Goal: Obtain resource: Obtain resource

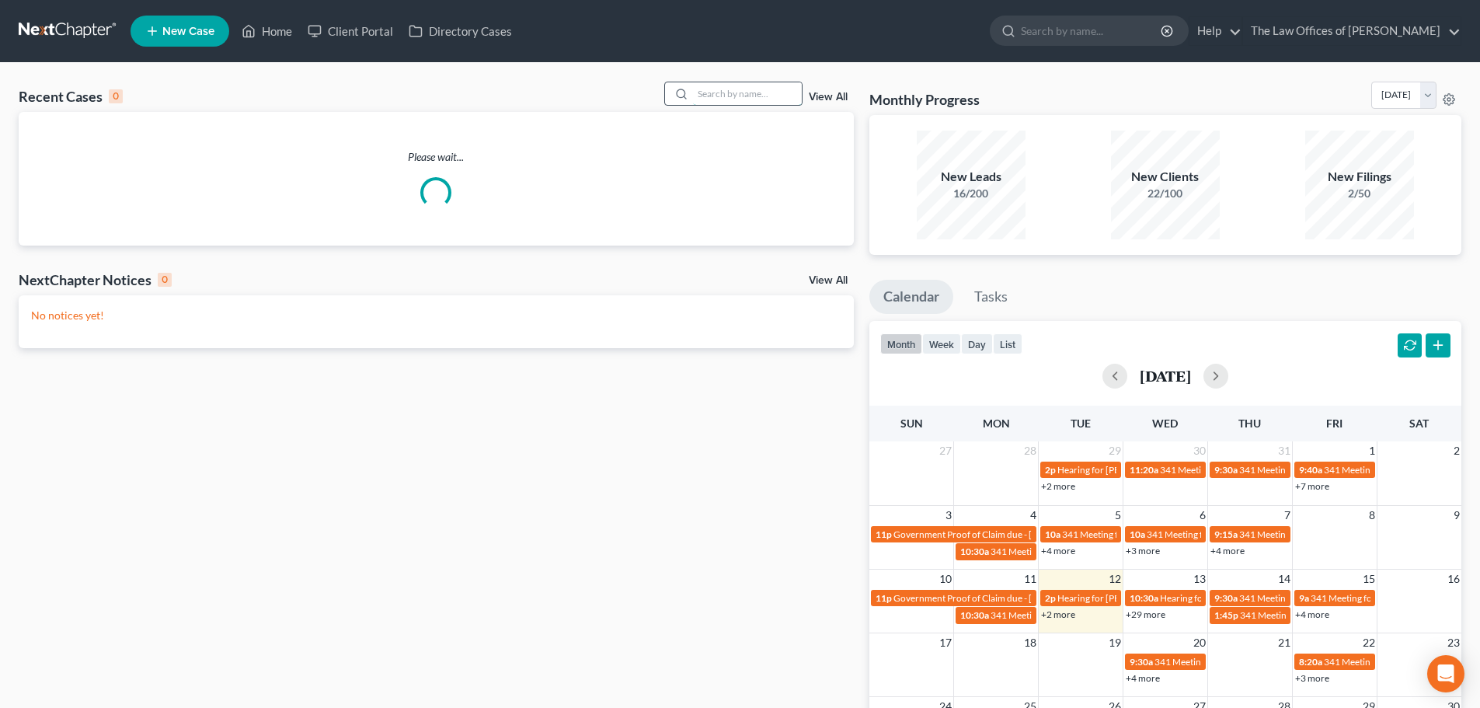
click at [753, 89] on input "search" at bounding box center [747, 93] width 109 height 23
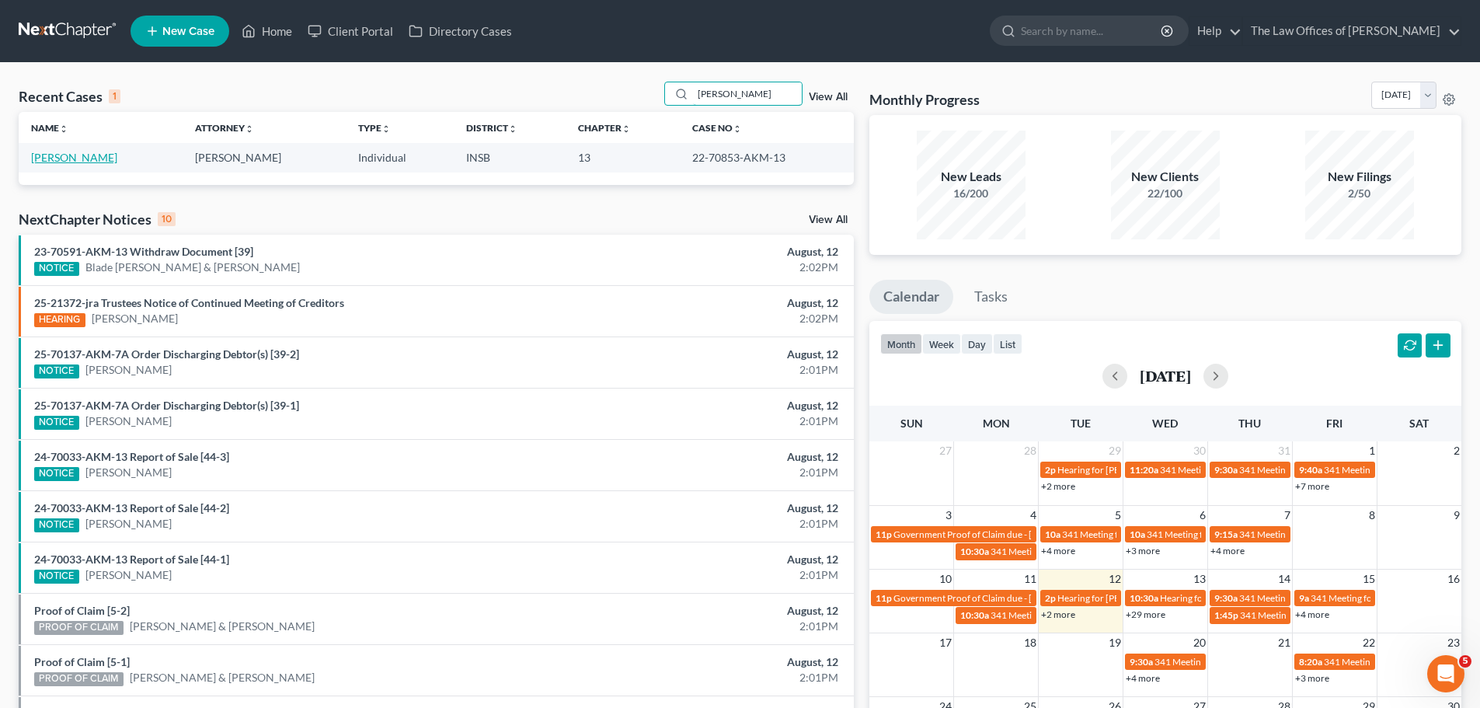
type input "[PERSON_NAME]"
click at [69, 161] on link "[PERSON_NAME]" at bounding box center [74, 157] width 86 height 13
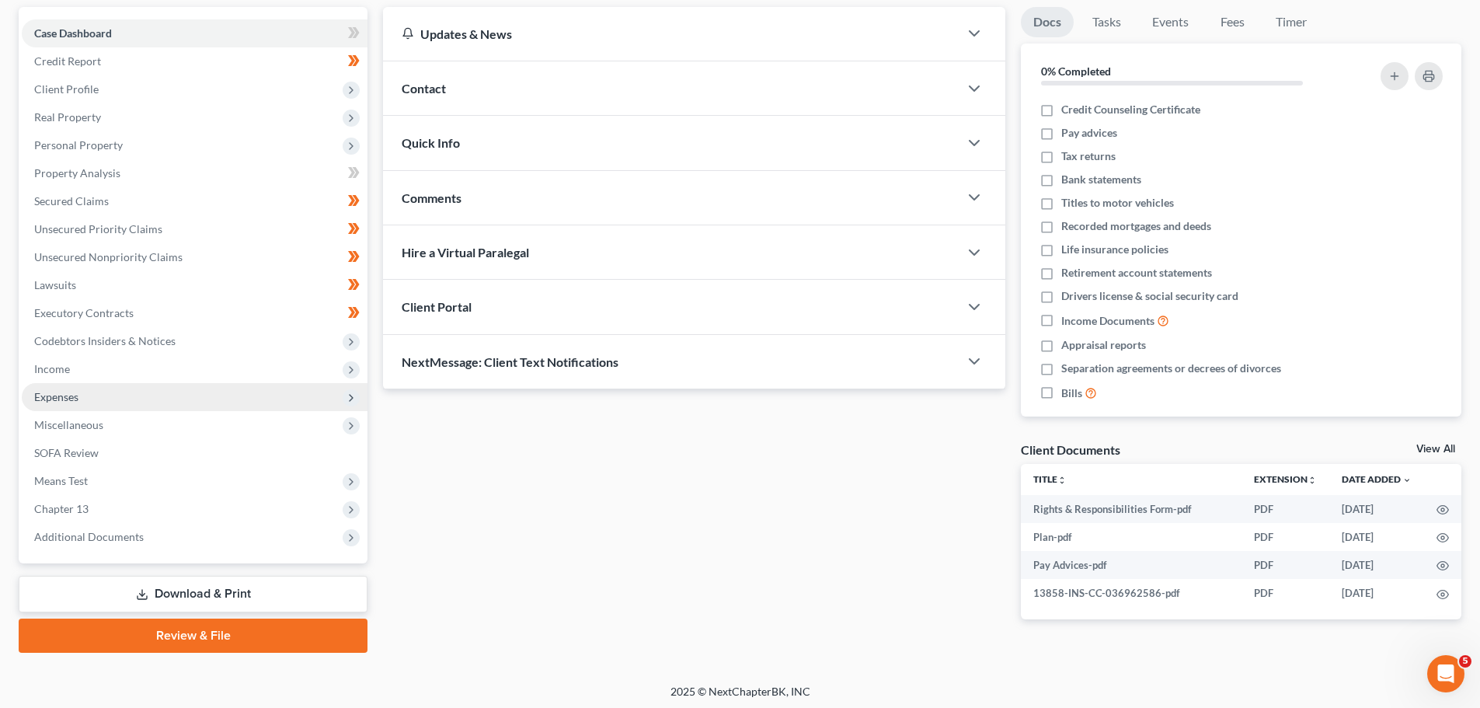
scroll to position [146, 0]
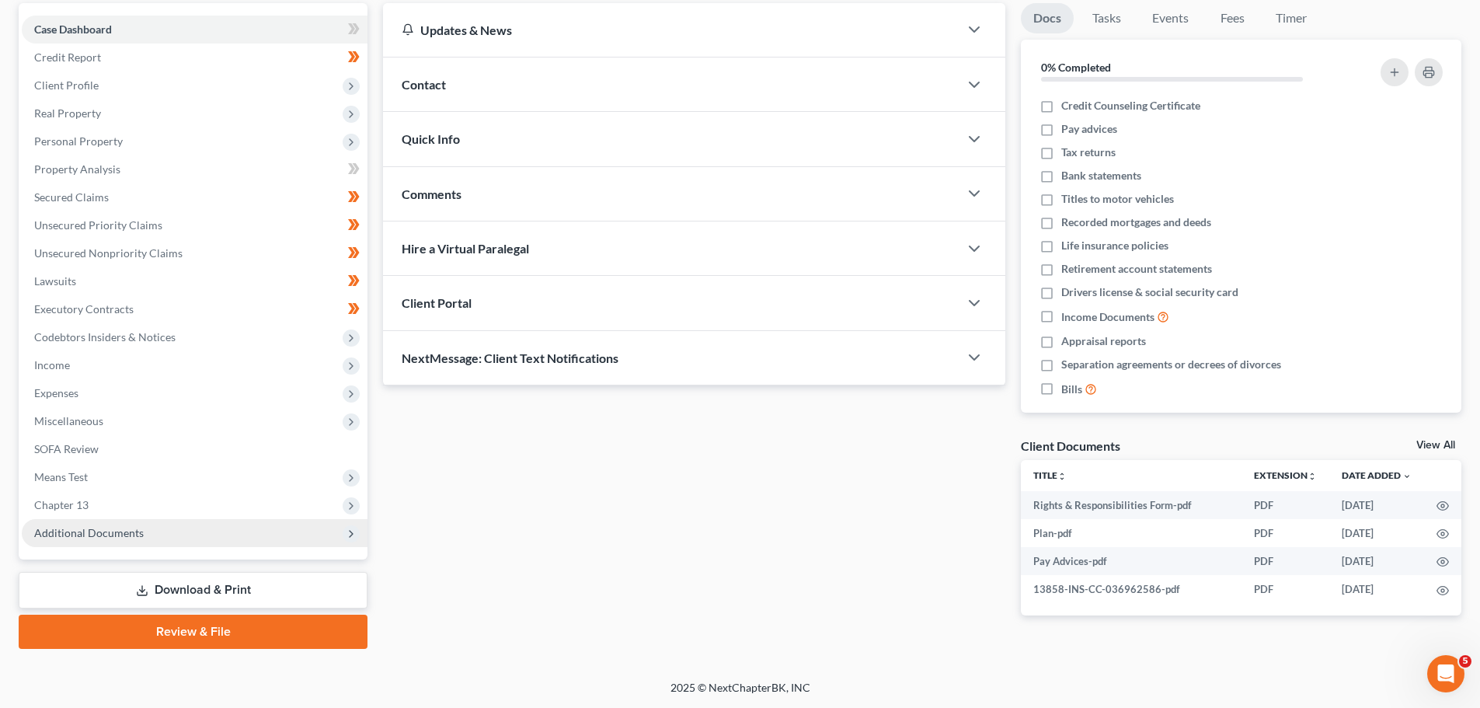
click at [134, 544] on span "Additional Documents" at bounding box center [195, 533] width 346 height 28
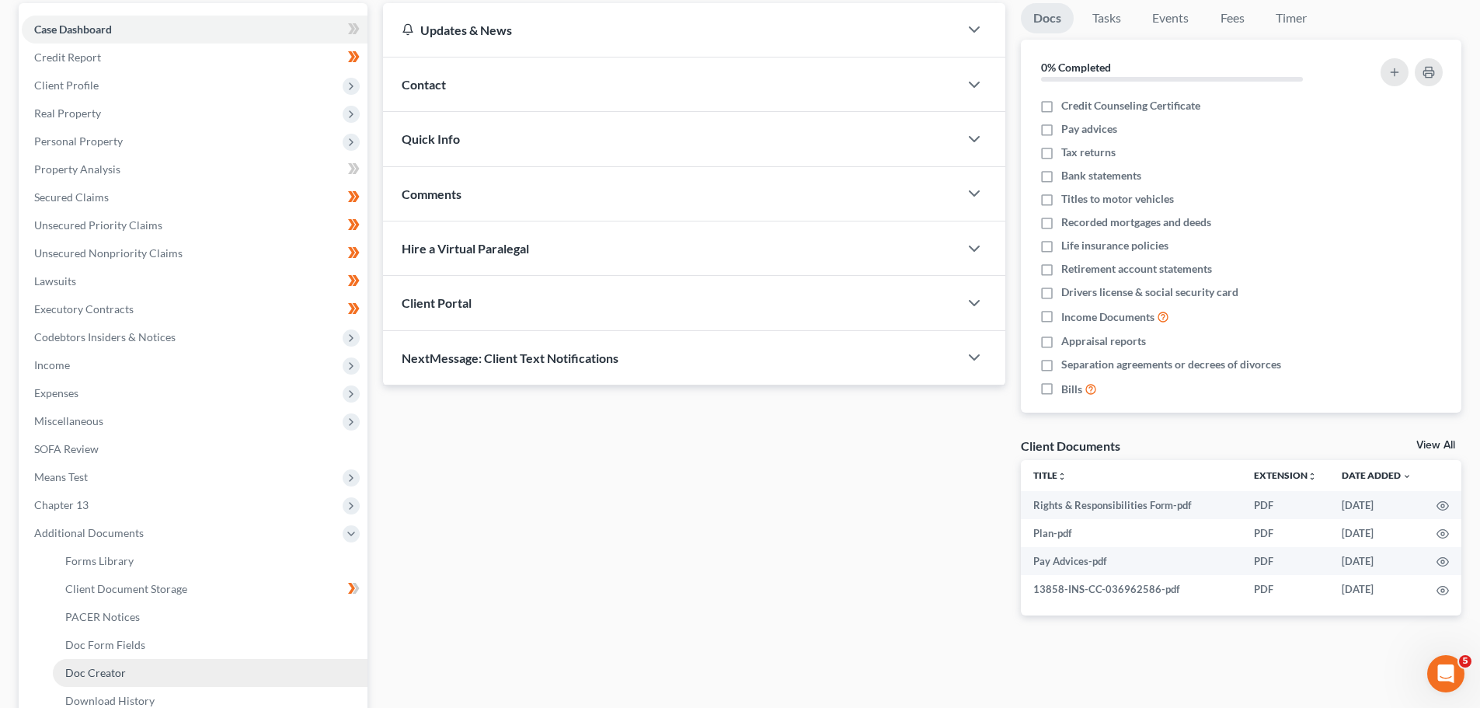
click at [131, 671] on link "Doc Creator" at bounding box center [210, 673] width 315 height 28
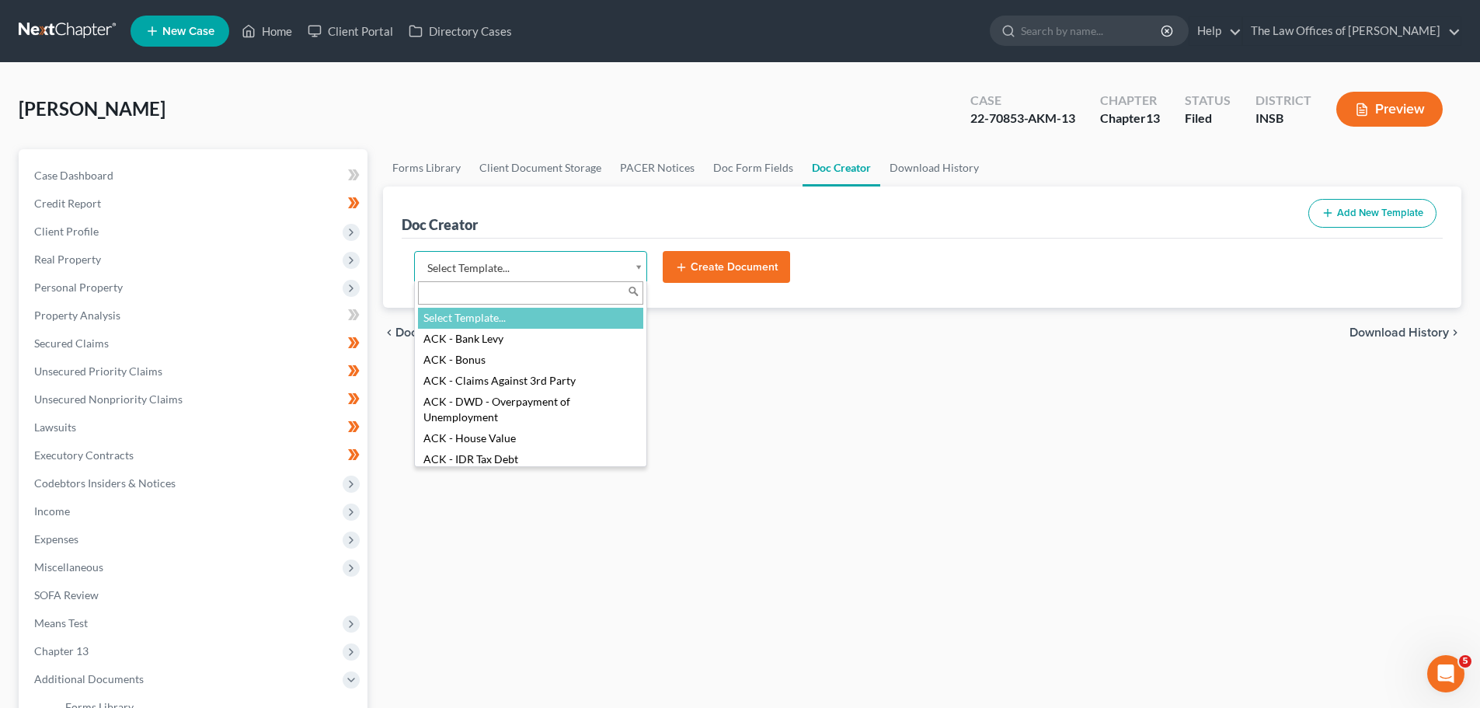
click at [606, 276] on body "Home New Case Client Portal Directory Cases The Law Offices of [PERSON_NAME] [E…" at bounding box center [740, 511] width 1480 height 1022
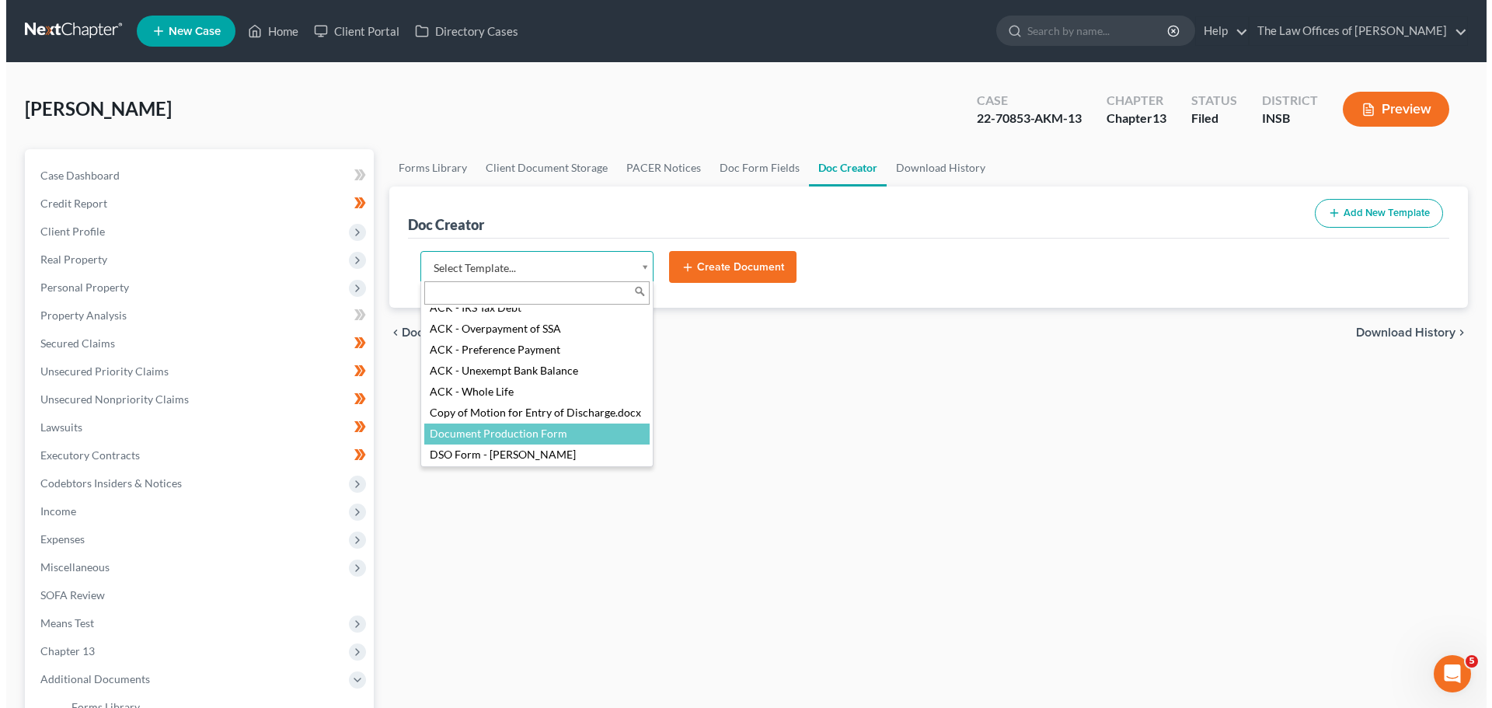
scroll to position [176, 0]
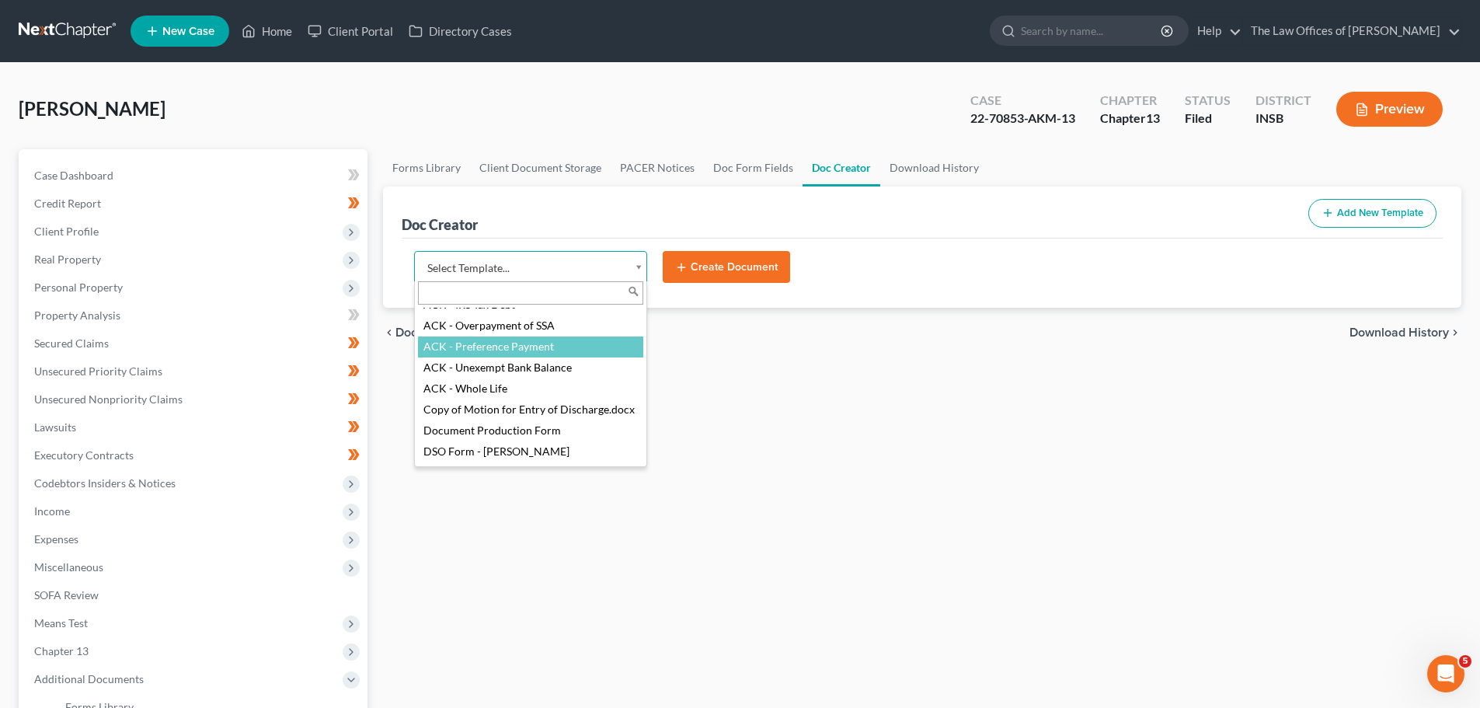
select select "115523"
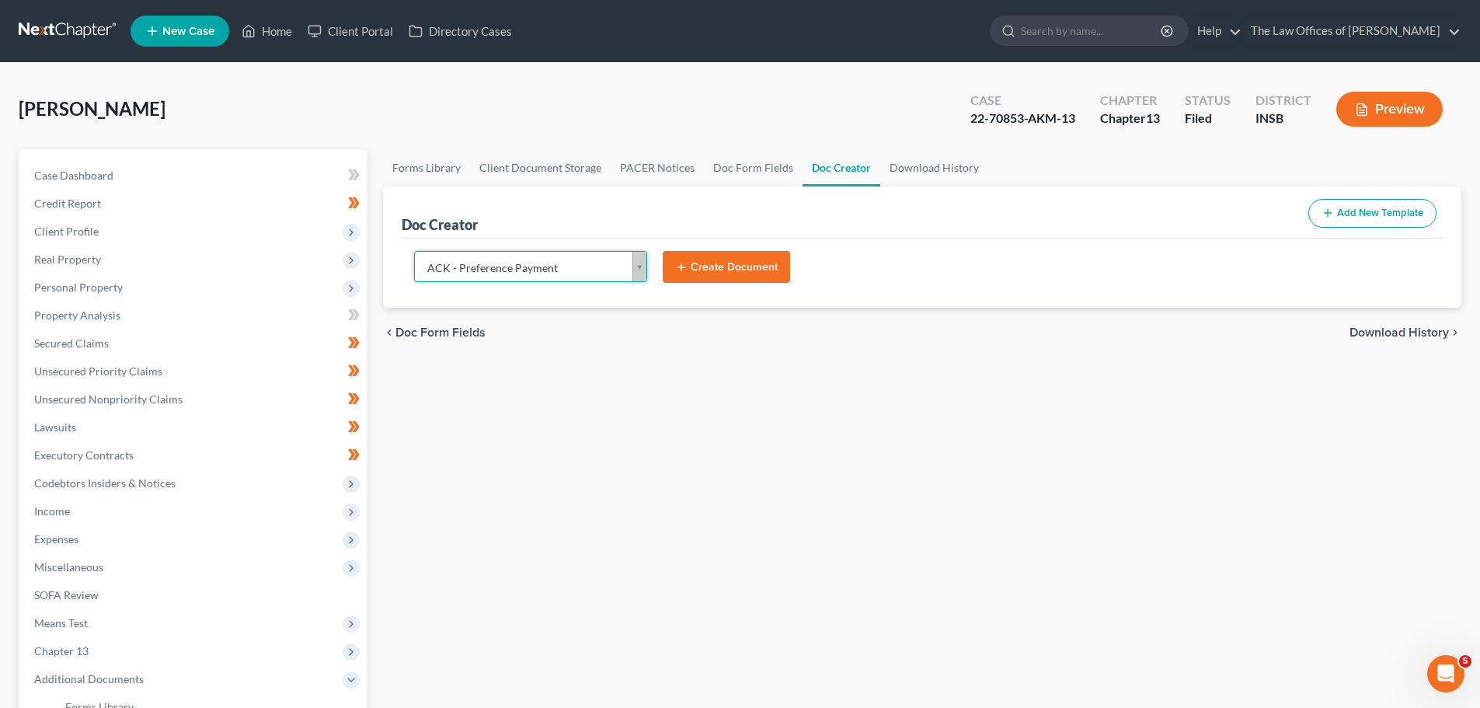
click at [723, 262] on button "Create Document" at bounding box center [726, 267] width 127 height 33
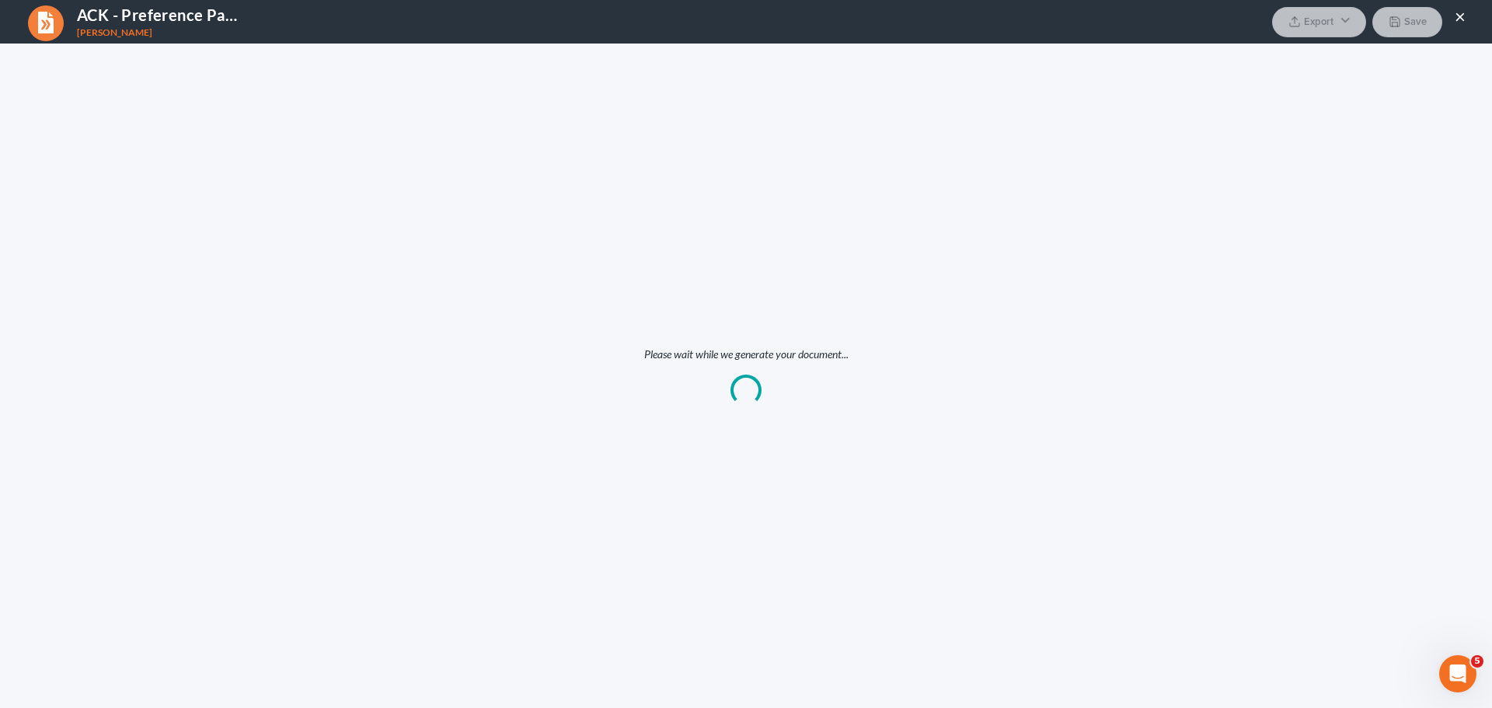
scroll to position [0, 0]
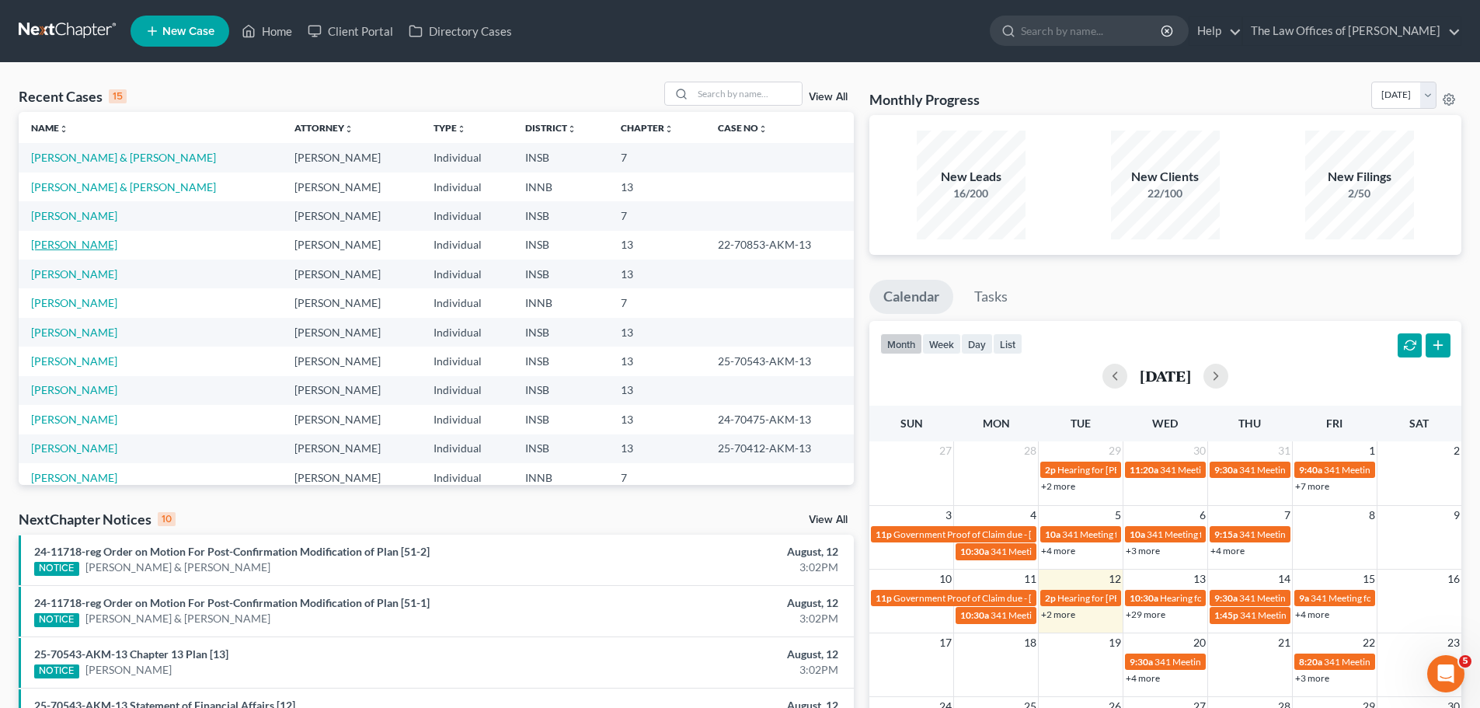
click at [78, 244] on link "[PERSON_NAME]" at bounding box center [74, 244] width 86 height 13
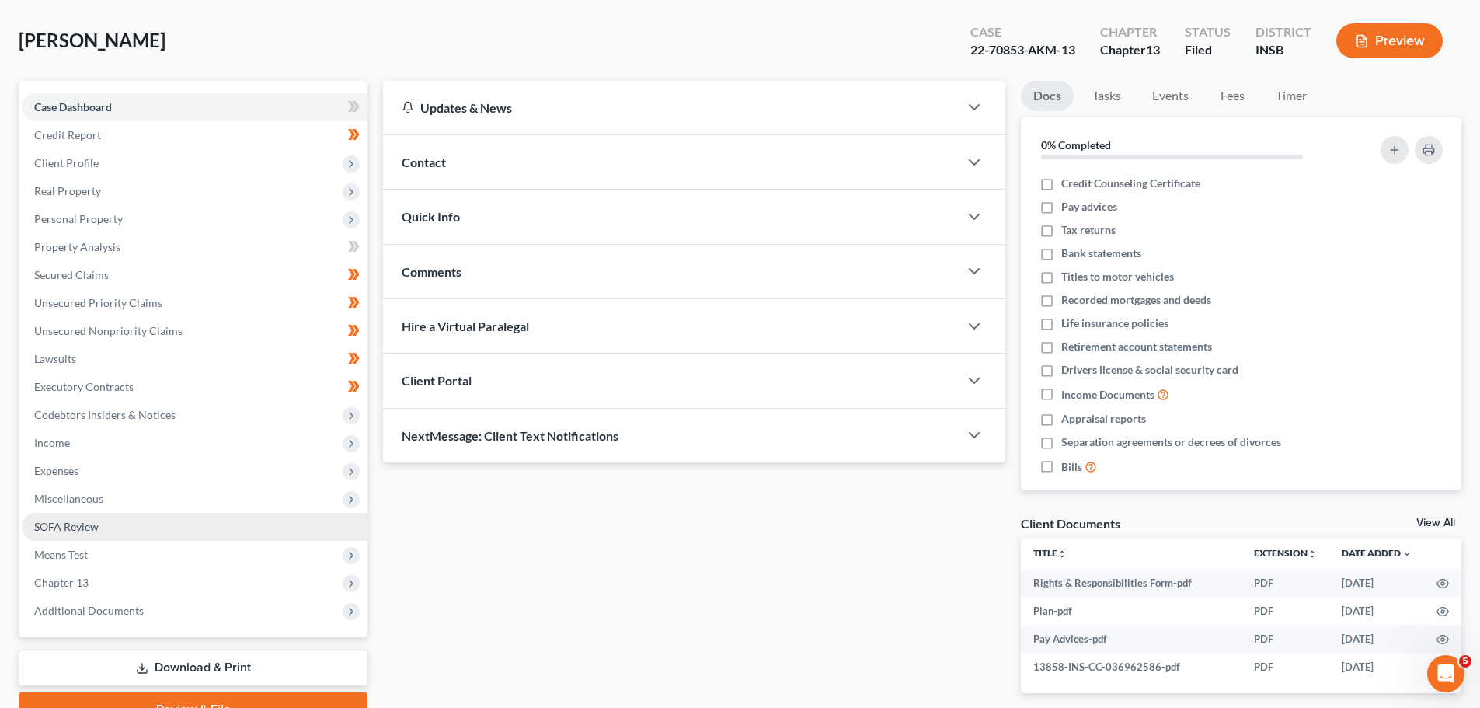
scroll to position [146, 0]
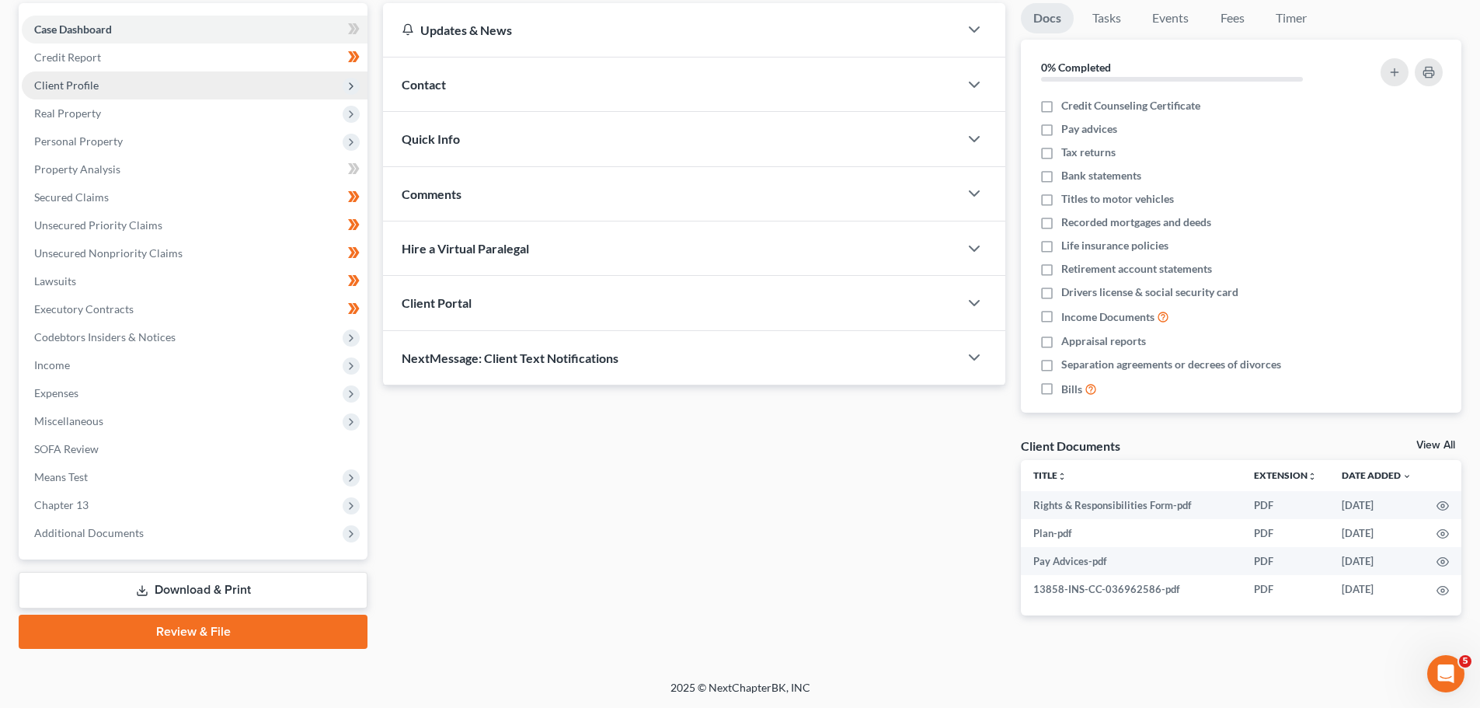
click at [114, 81] on span "Client Profile" at bounding box center [195, 85] width 346 height 28
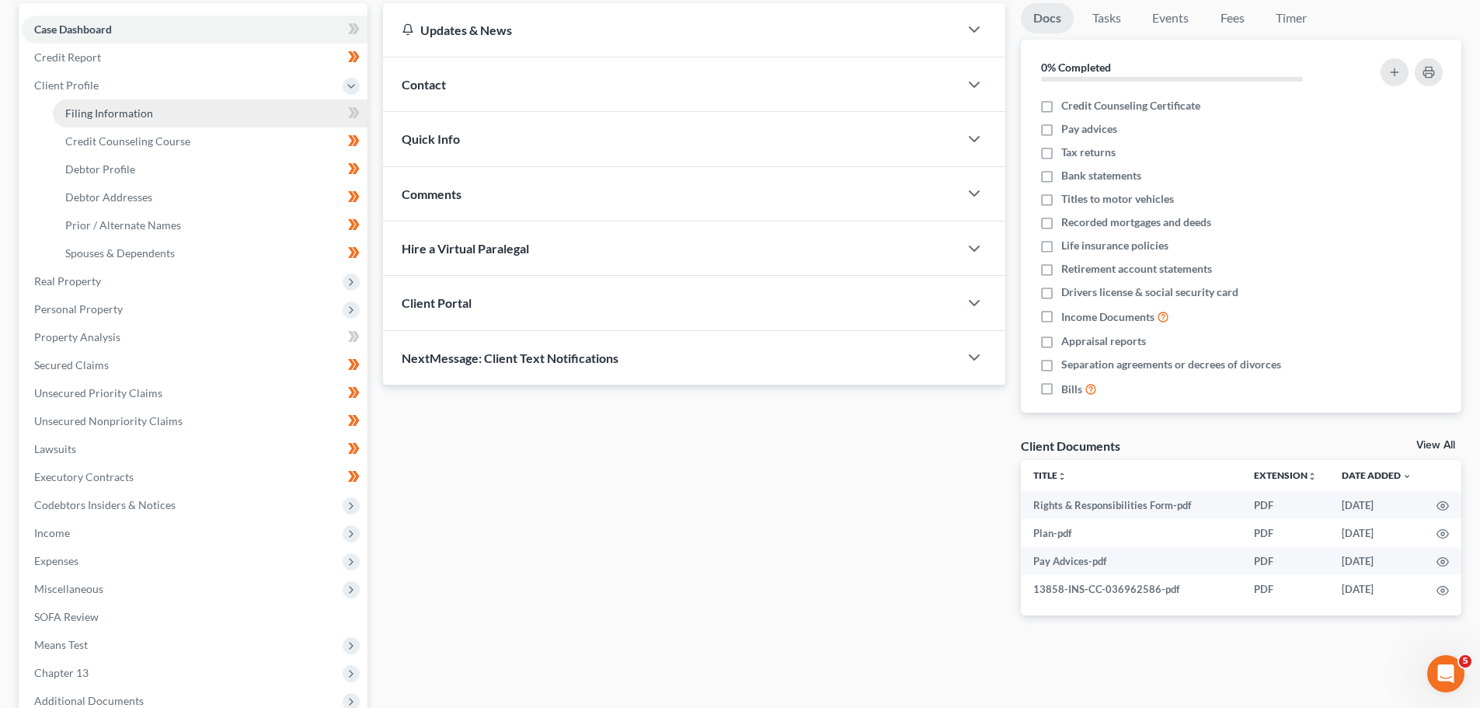
click at [147, 121] on link "Filing Information" at bounding box center [210, 113] width 315 height 28
select select "1"
select select "0"
select select "3"
select select "15"
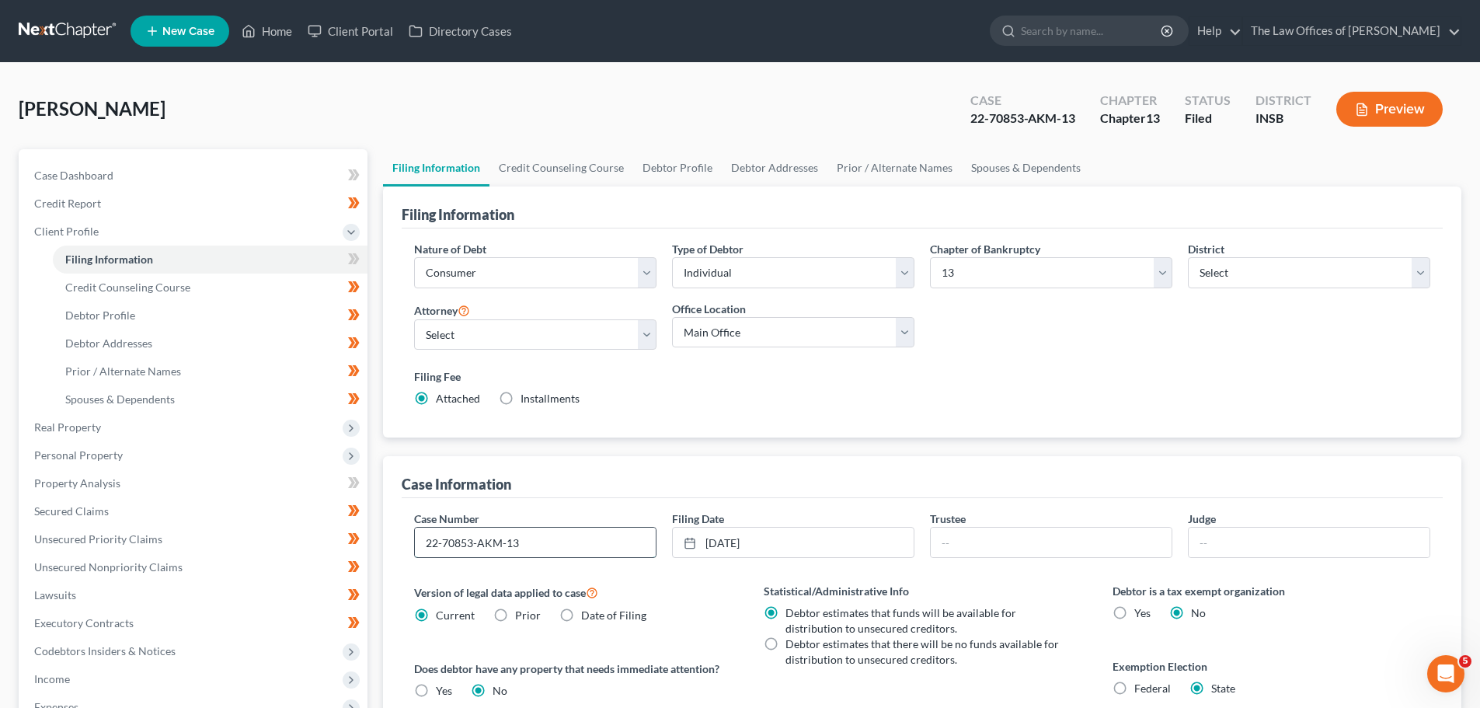
click at [555, 547] on input "22-70853-AKM-13" at bounding box center [535, 543] width 241 height 30
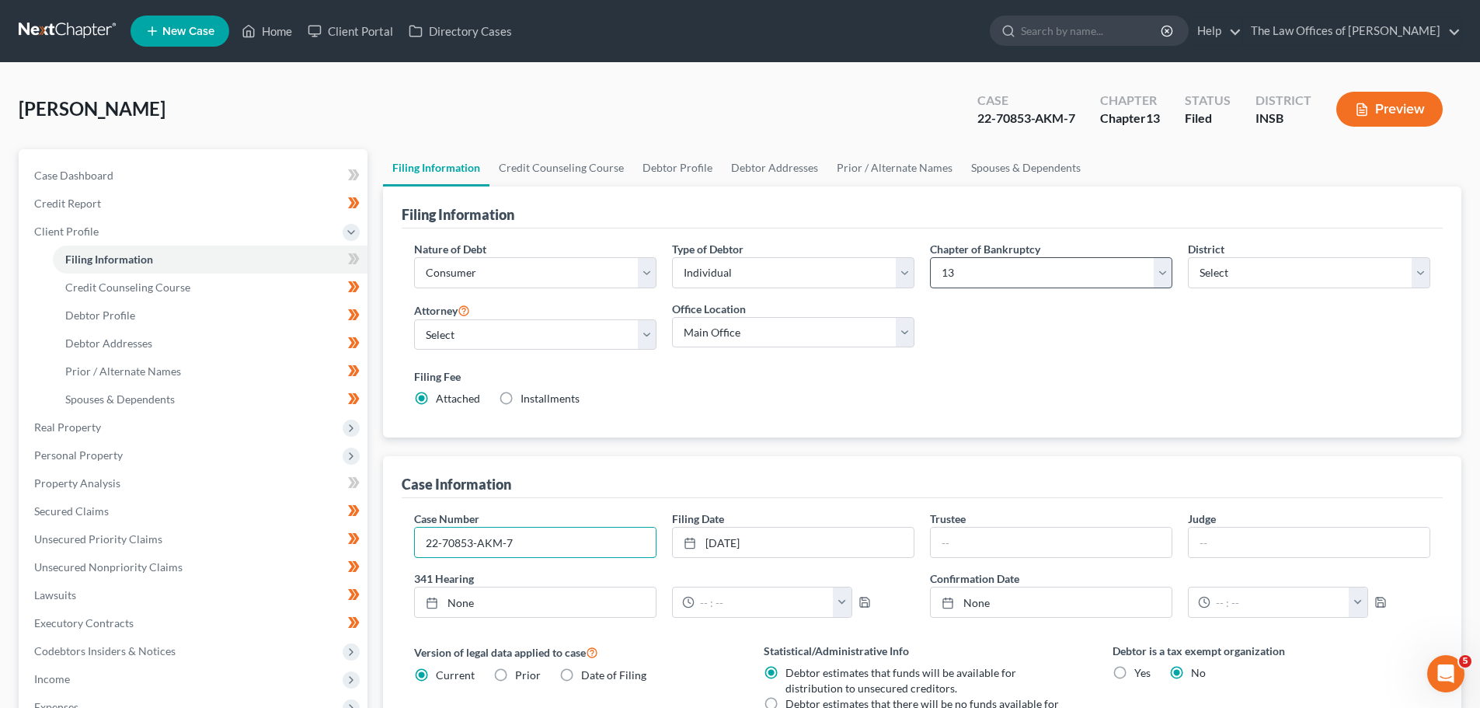
type input "22-70853-AKM-7"
click at [1120, 280] on select "Select 7 11 12 13" at bounding box center [1051, 272] width 242 height 31
select select "0"
click at [930, 257] on select "Select 7 11 12 13" at bounding box center [1051, 272] width 242 height 31
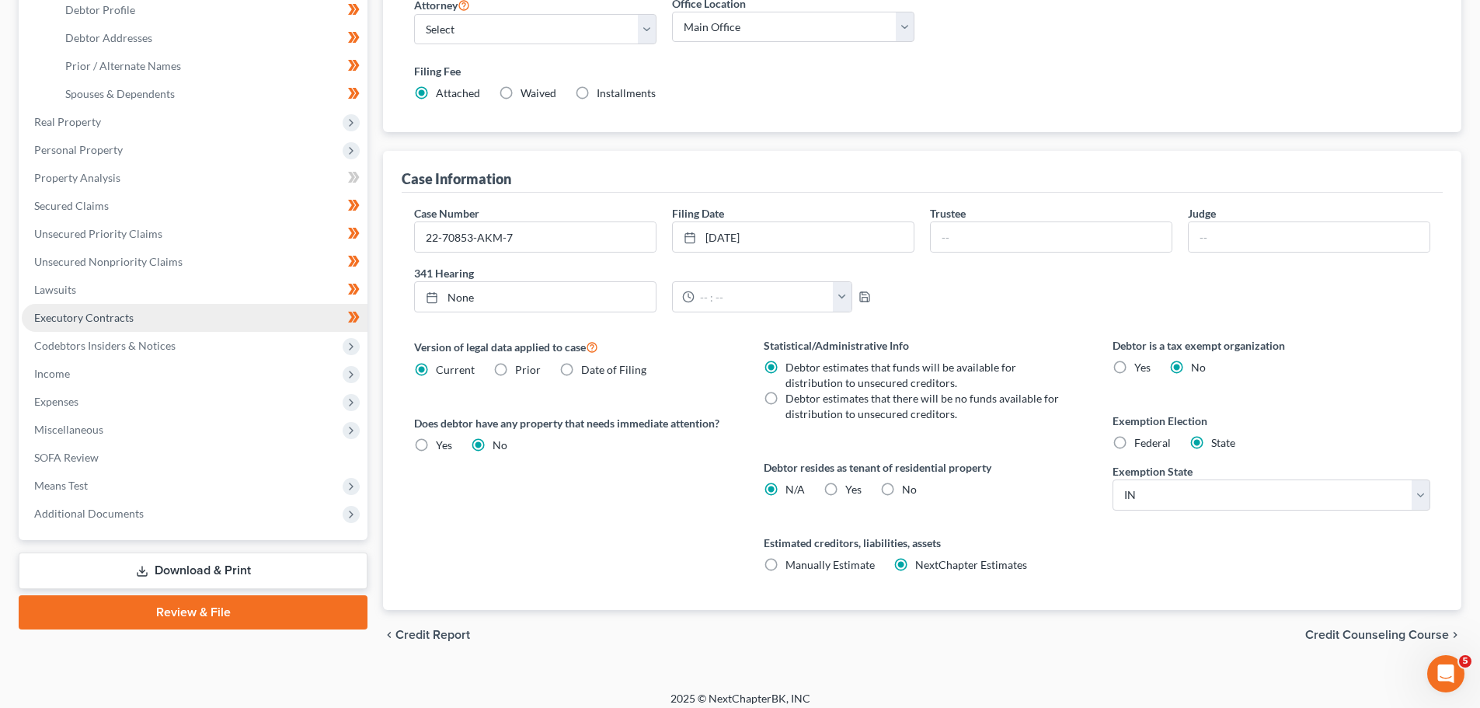
scroll to position [306, 0]
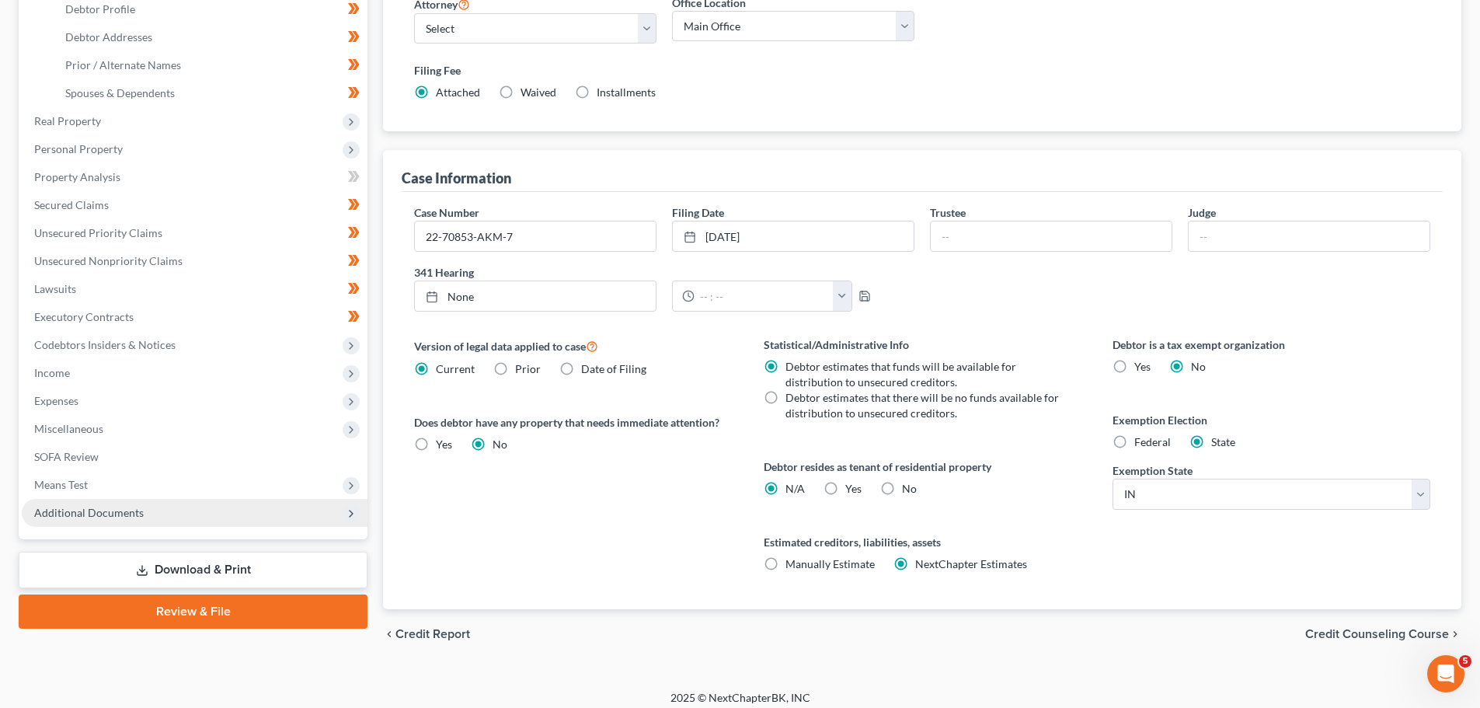
click at [117, 510] on span "Additional Documents" at bounding box center [89, 512] width 110 height 13
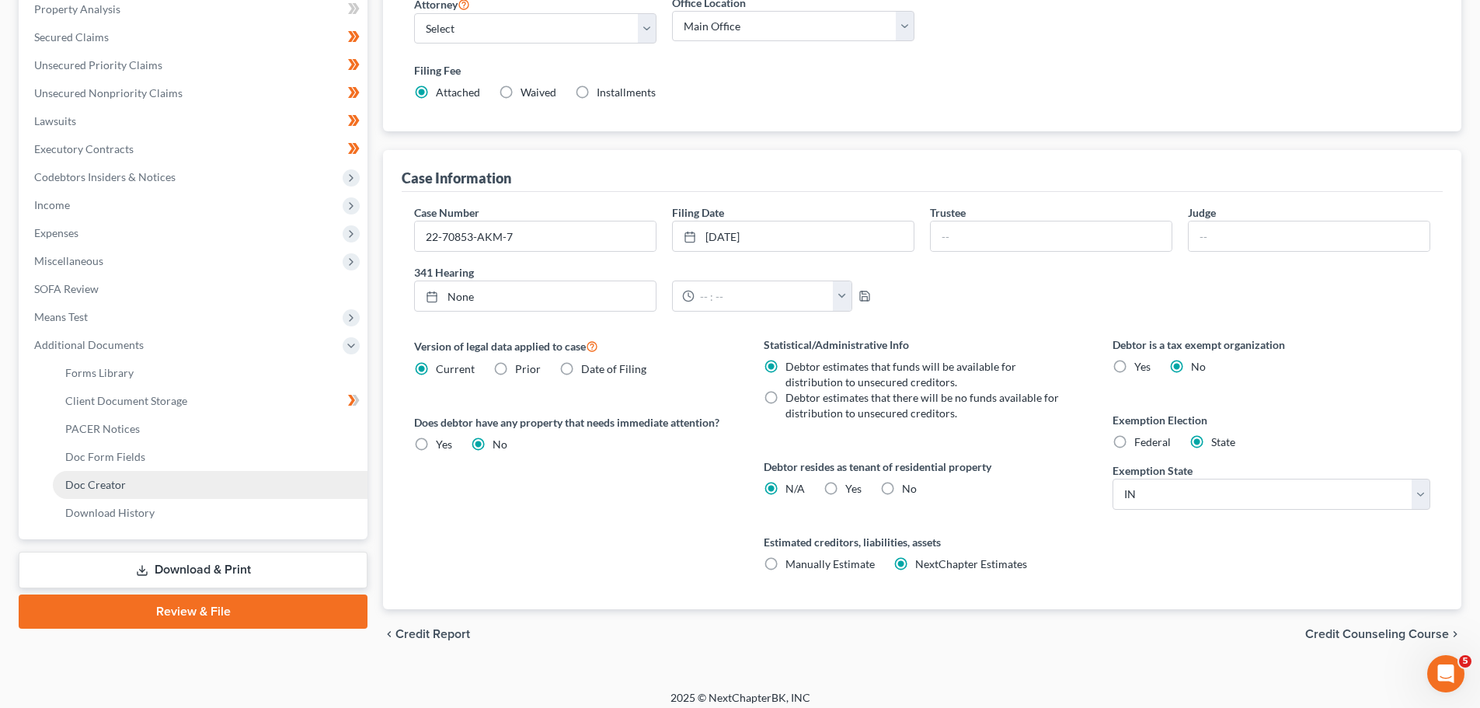
click at [101, 480] on span "Doc Creator" at bounding box center [95, 484] width 61 height 13
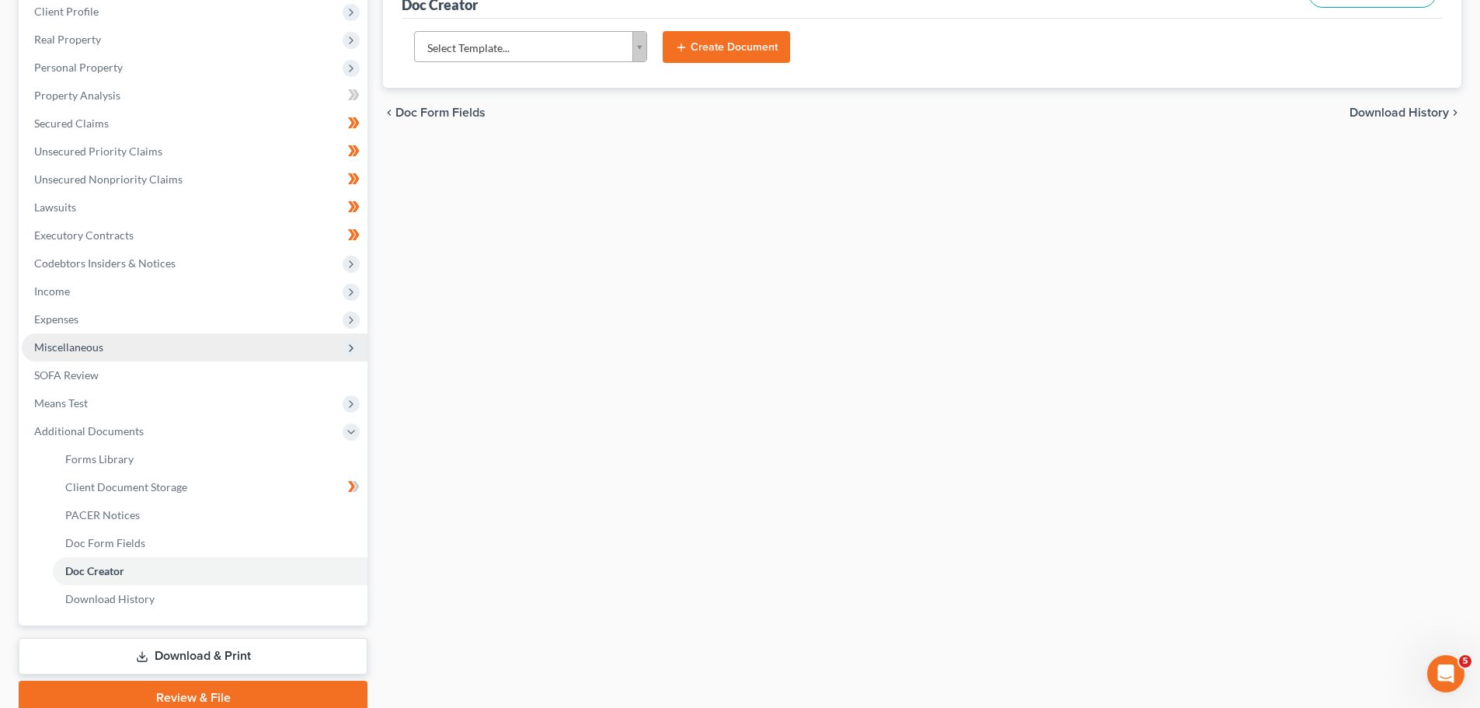
scroll to position [221, 0]
click at [169, 663] on link "Download & Print" at bounding box center [193, 655] width 349 height 37
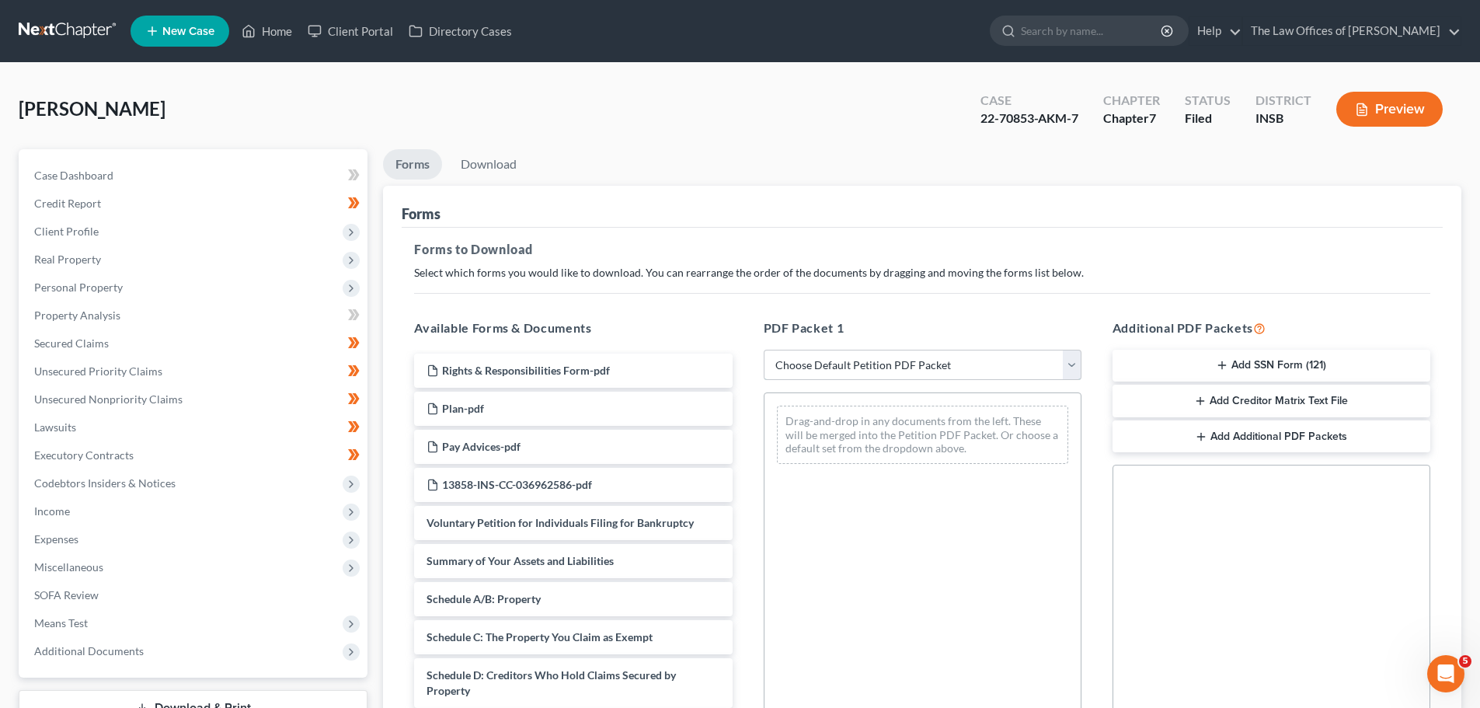
click at [827, 372] on select "Choose Default Petition PDF Packet Complete Bankruptcy Petition (all forms and …" at bounding box center [923, 365] width 318 height 31
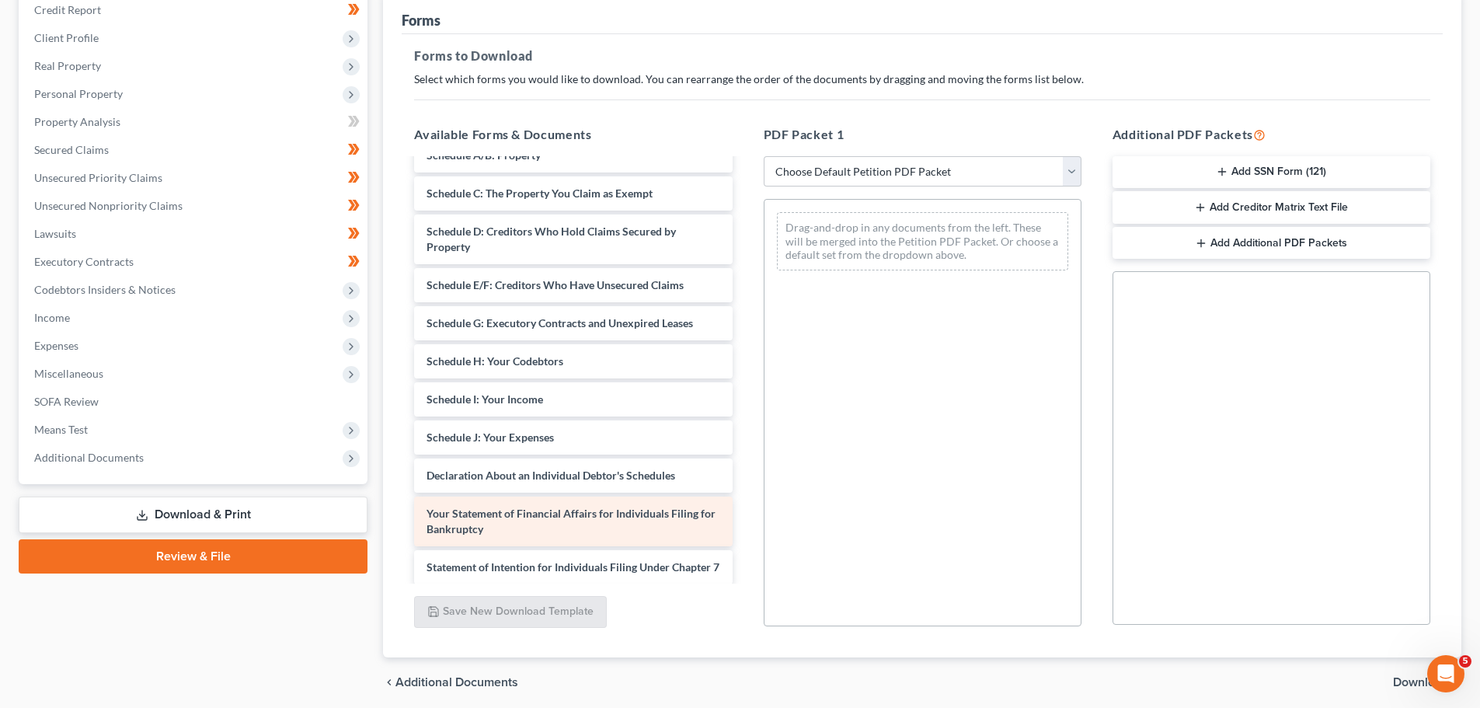
scroll to position [272, 0]
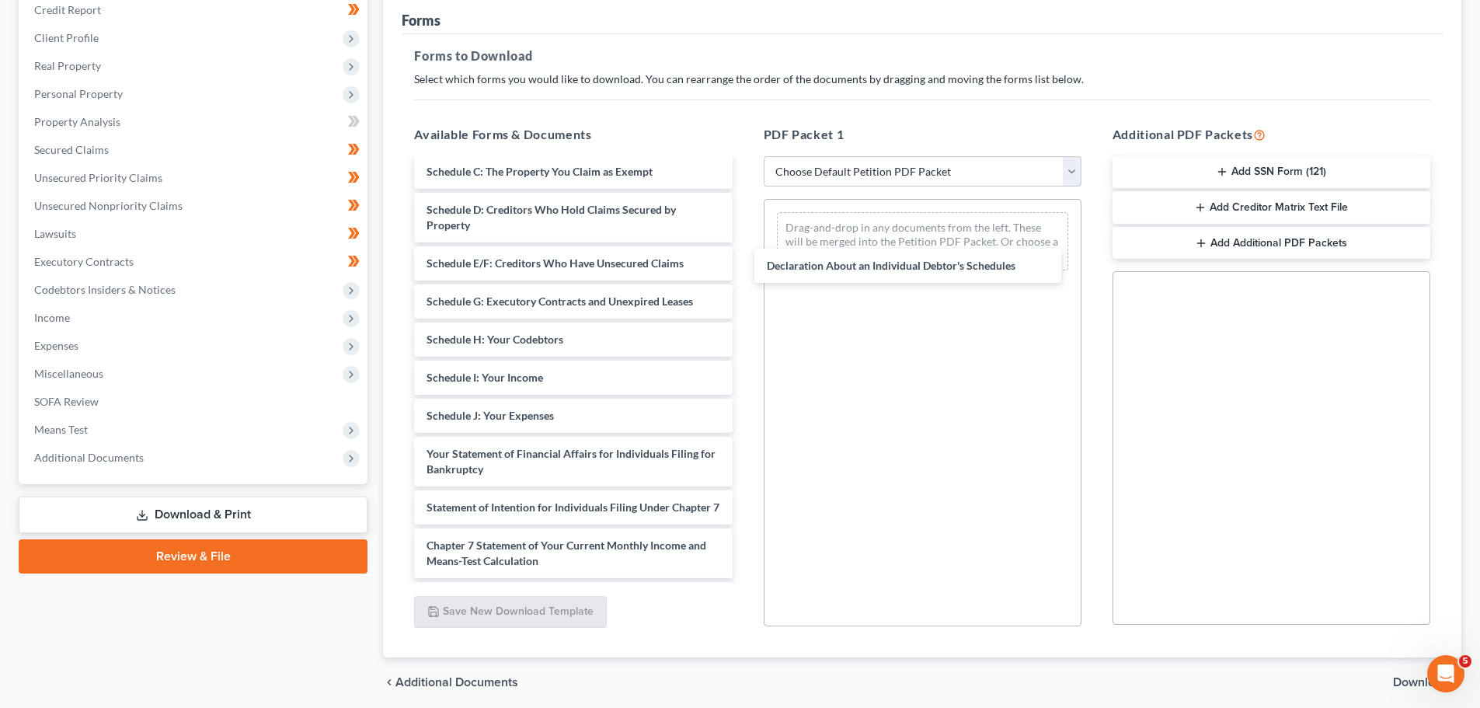
drag, startPoint x: 678, startPoint y: 417, endPoint x: 909, endPoint y: 268, distance: 274.4
click at [744, 268] on div "Declaration About an Individual Debtor's Schedules Rights & Responsibilities Fo…" at bounding box center [573, 317] width 343 height 858
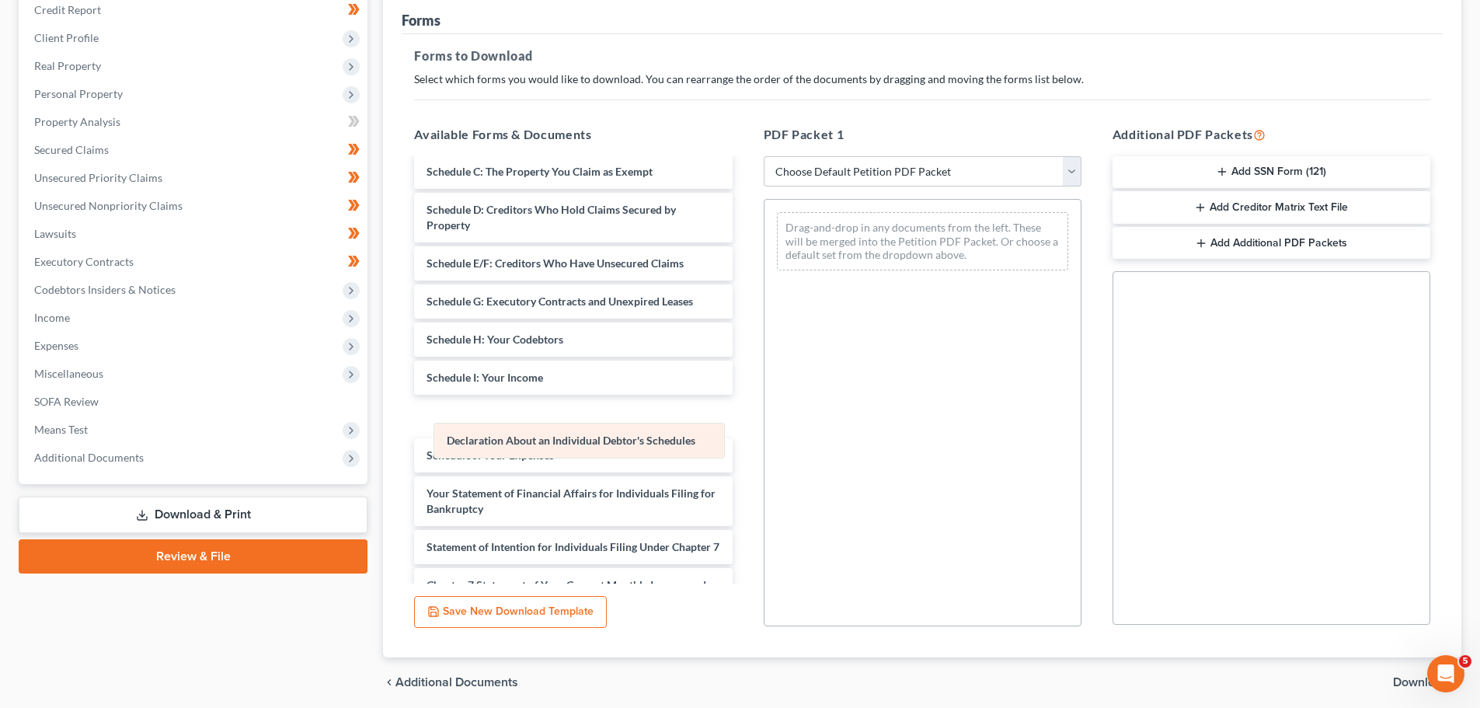
drag, startPoint x: 914, startPoint y: 225, endPoint x: 570, endPoint y: 436, distance: 403.3
click at [765, 283] on div "Declaration About an Individual Debtor's Schedules Declaration About an Individ…" at bounding box center [923, 241] width 316 height 83
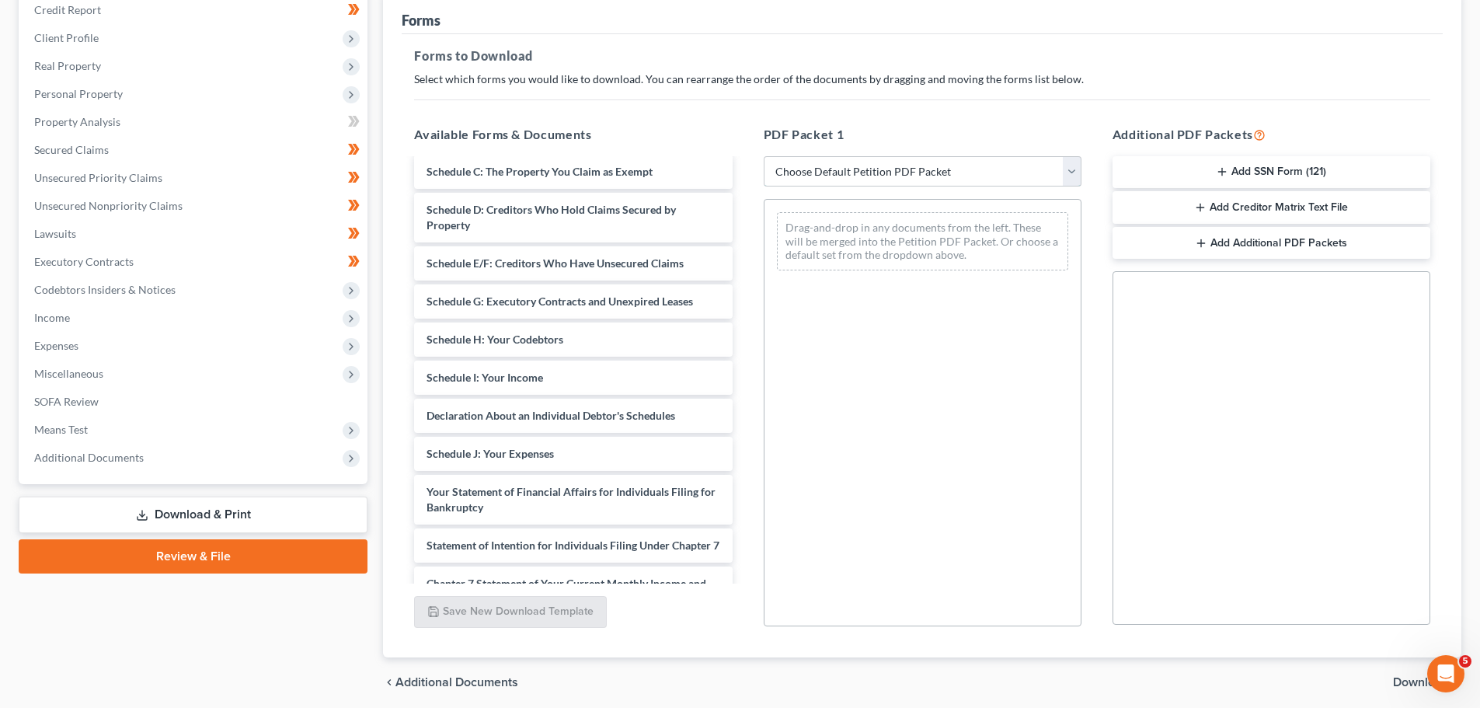
click at [877, 166] on select "Choose Default Petition PDF Packet Complete Bankruptcy Petition (all forms and …" at bounding box center [923, 171] width 318 height 31
select select "2"
click at [764, 156] on select "Choose Default Petition PDF Packet Complete Bankruptcy Petition (all forms and …" at bounding box center [923, 171] width 318 height 31
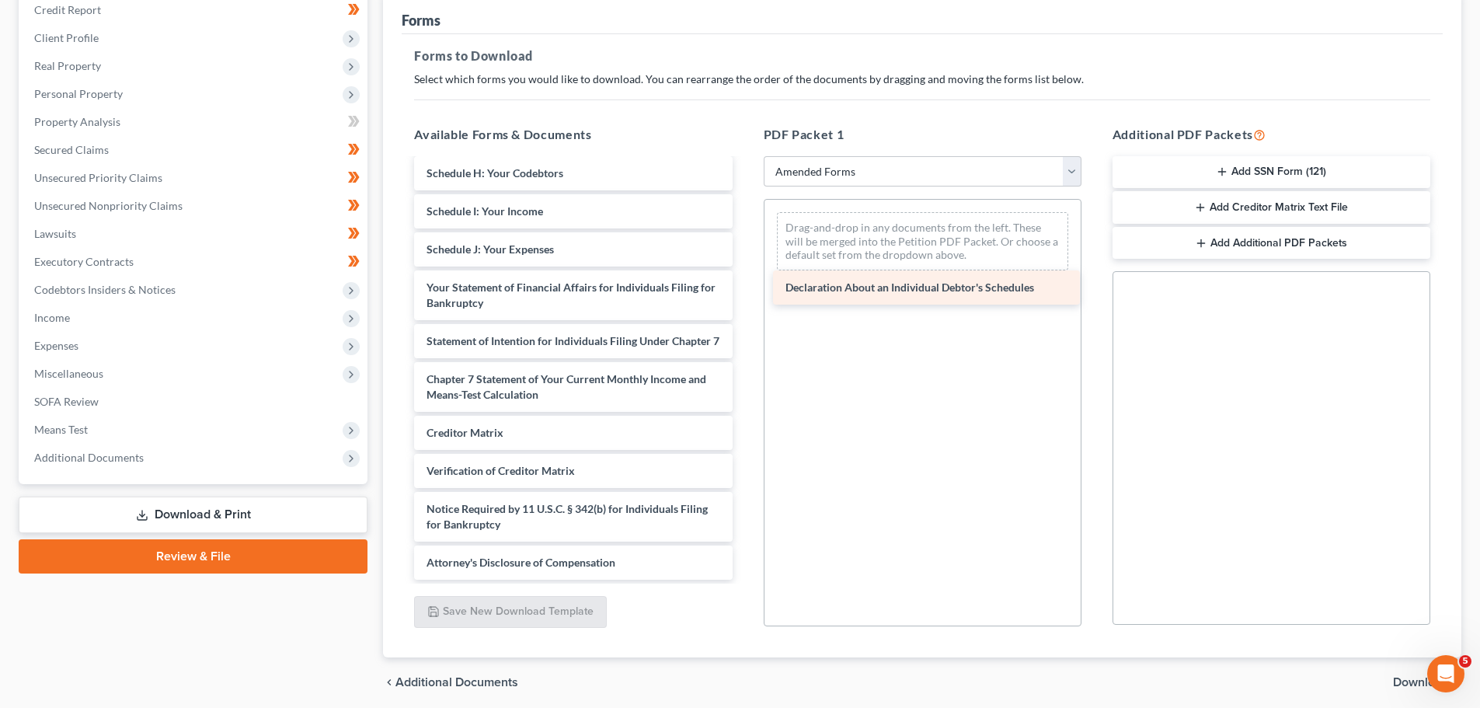
scroll to position [302, 0]
drag, startPoint x: 534, startPoint y: 253, endPoint x: 915, endPoint y: 288, distance: 383.2
click at [744, 288] on div "Declaration About an Individual Debtor's Schedules Voluntary Petition for Indiv…" at bounding box center [573, 227] width 343 height 706
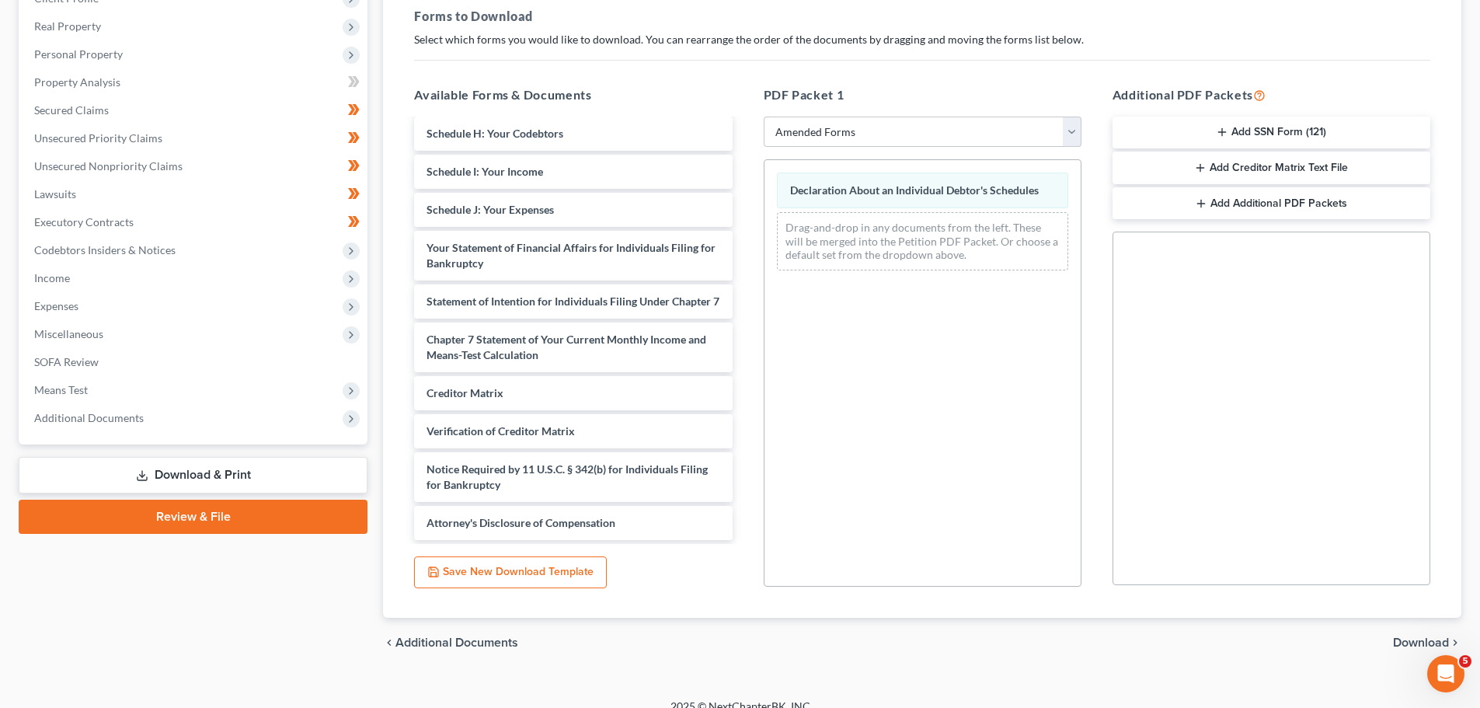
scroll to position [252, 0]
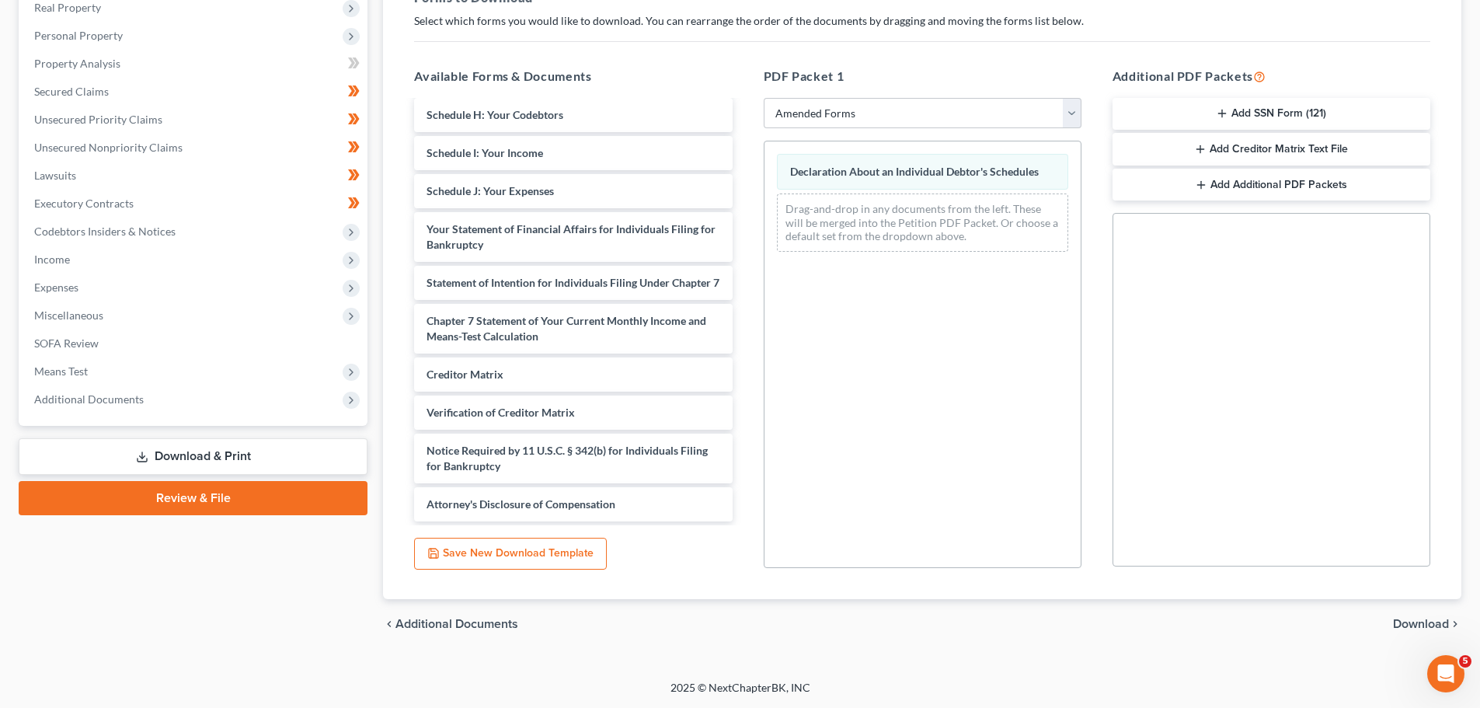
click at [1424, 626] on span "Download" at bounding box center [1421, 624] width 56 height 12
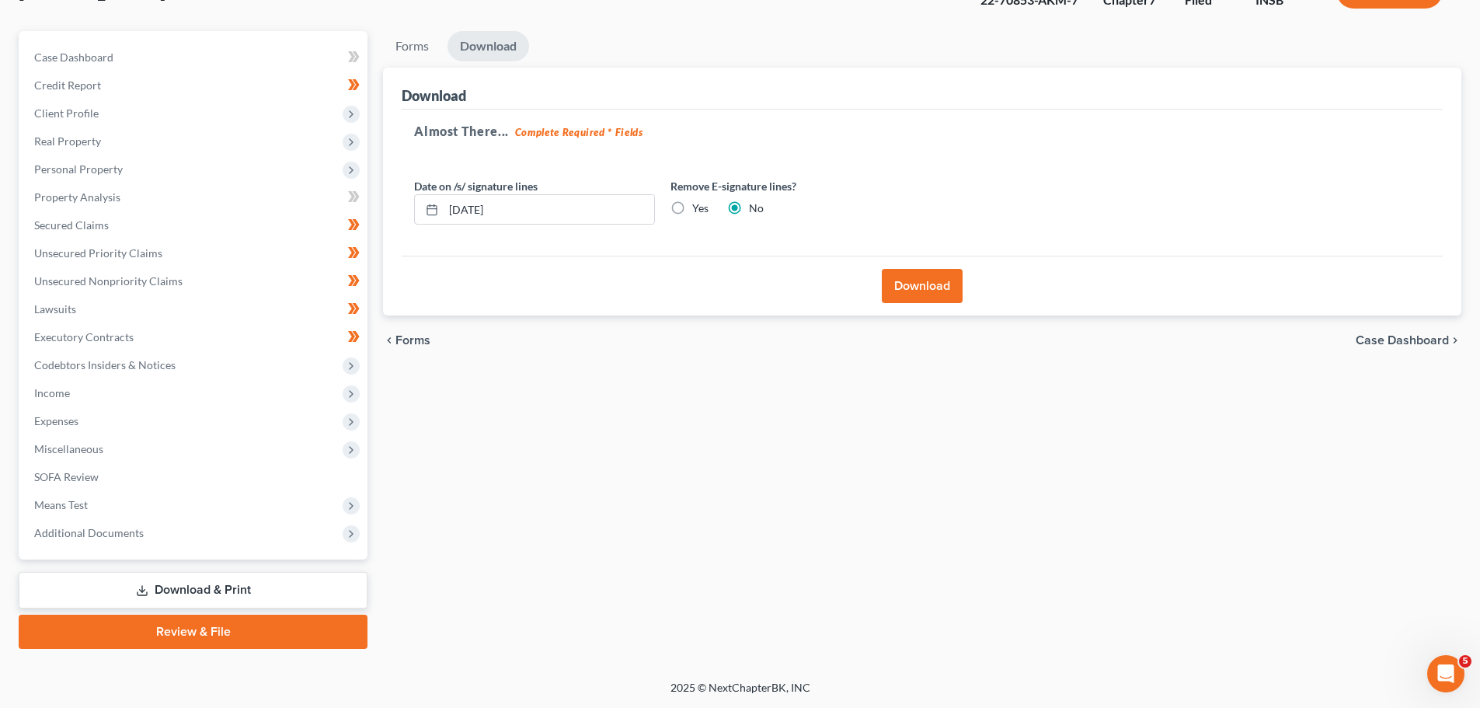
scroll to position [118, 0]
click at [692, 207] on label "Yes" at bounding box center [700, 208] width 16 height 16
click at [699, 207] on input "Yes" at bounding box center [704, 205] width 10 height 10
radio input "true"
radio input "false"
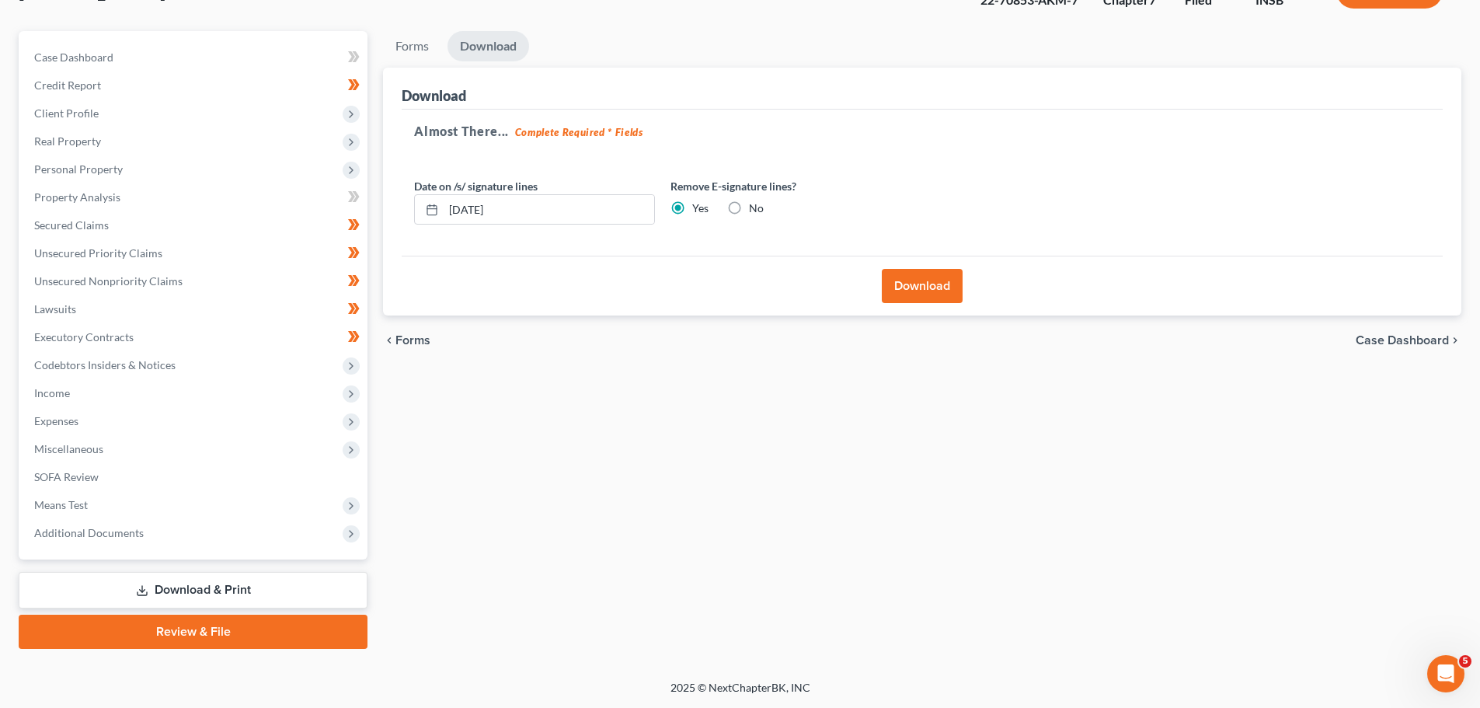
click at [924, 271] on button "Download" at bounding box center [922, 286] width 81 height 34
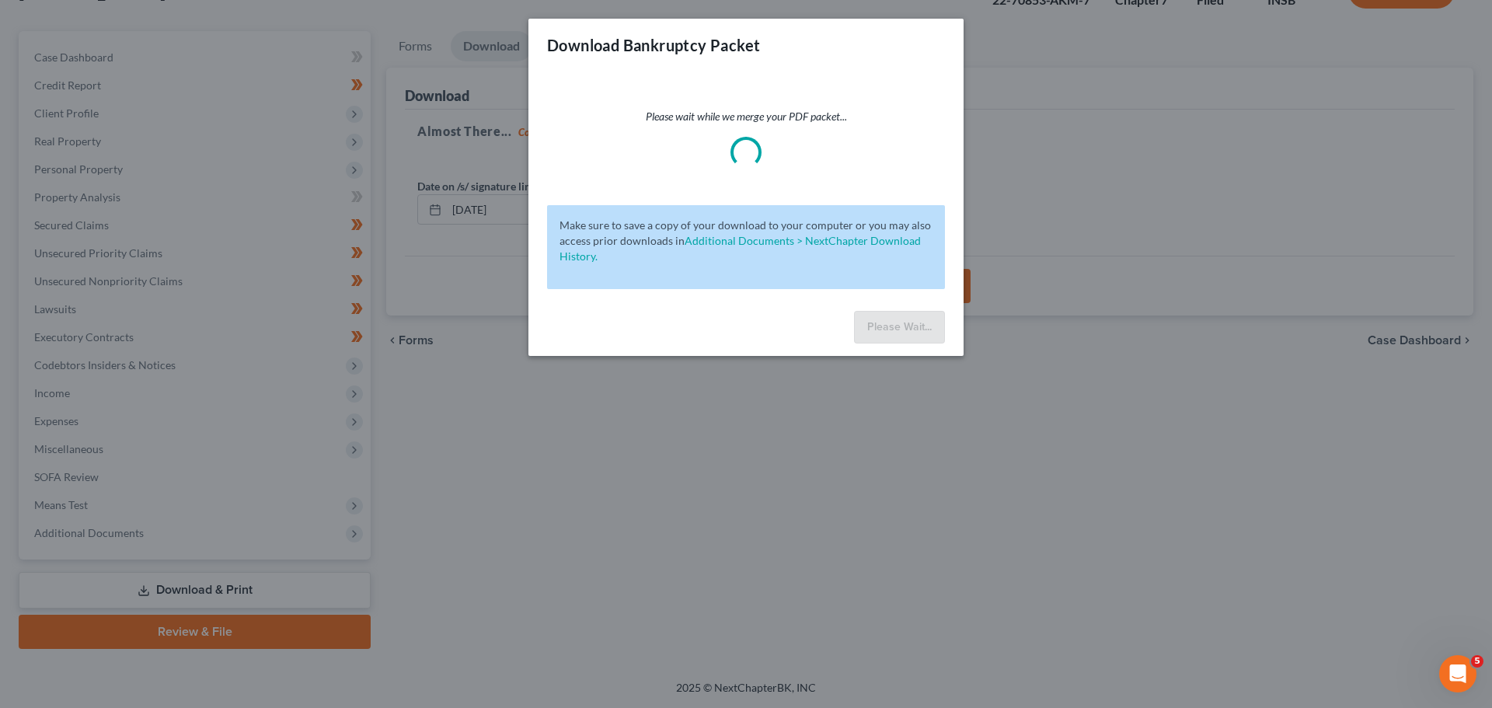
click at [926, 273] on div "Please wait while we merge your PDF packet... Make sure to save a copy of your …" at bounding box center [745, 187] width 435 height 233
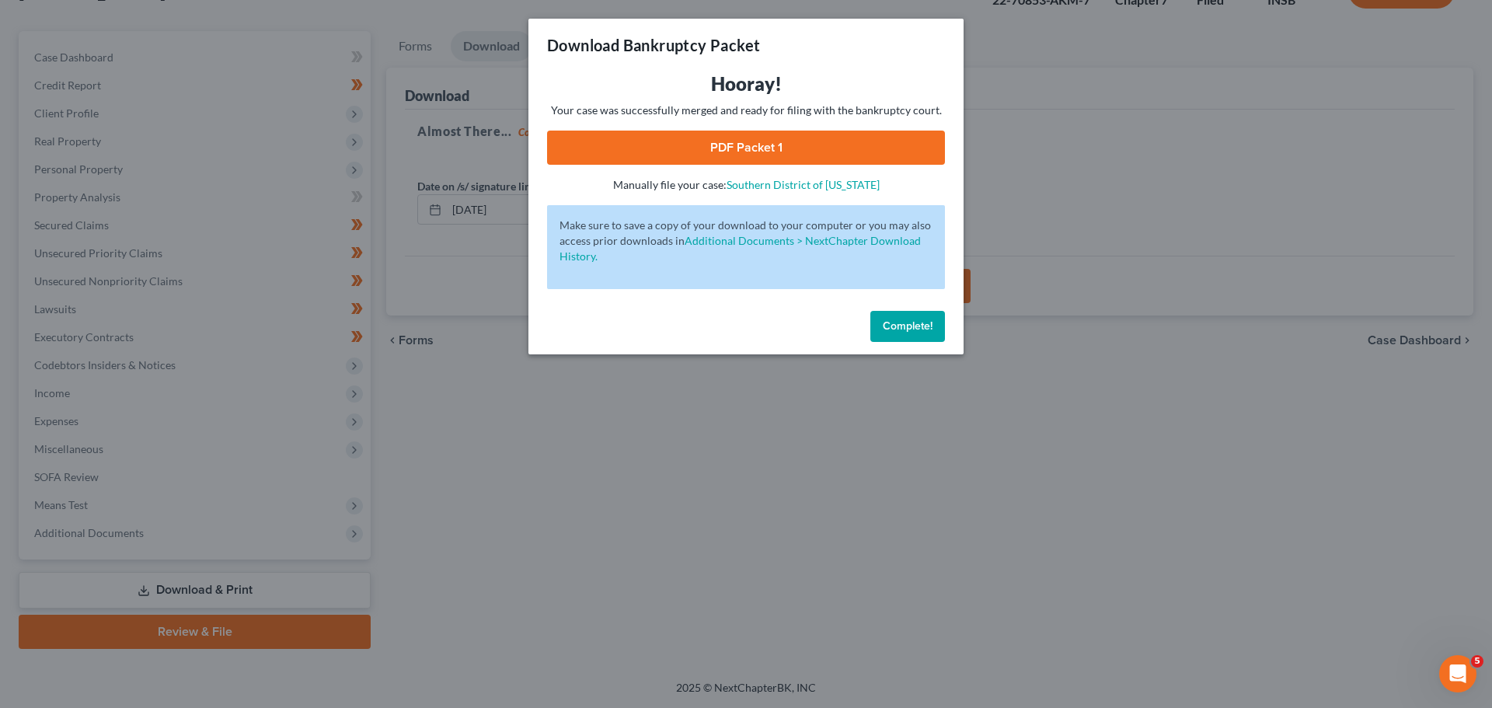
click at [743, 156] on link "PDF Packet 1" at bounding box center [746, 148] width 398 height 34
click at [950, 427] on div "Download Bankruptcy Packet Hooray! Your case was successfully merged and ready …" at bounding box center [746, 354] width 1492 height 708
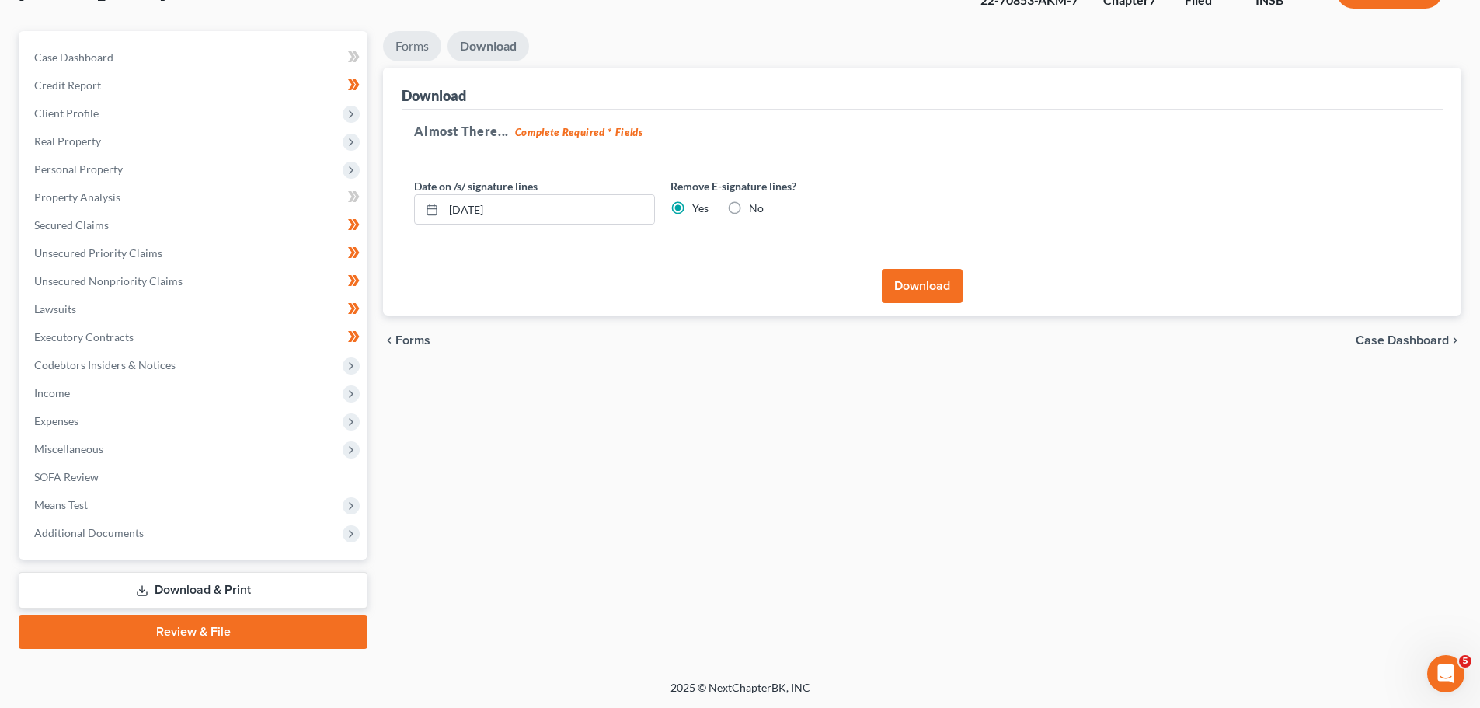
click at [424, 44] on link "Forms" at bounding box center [412, 46] width 58 height 30
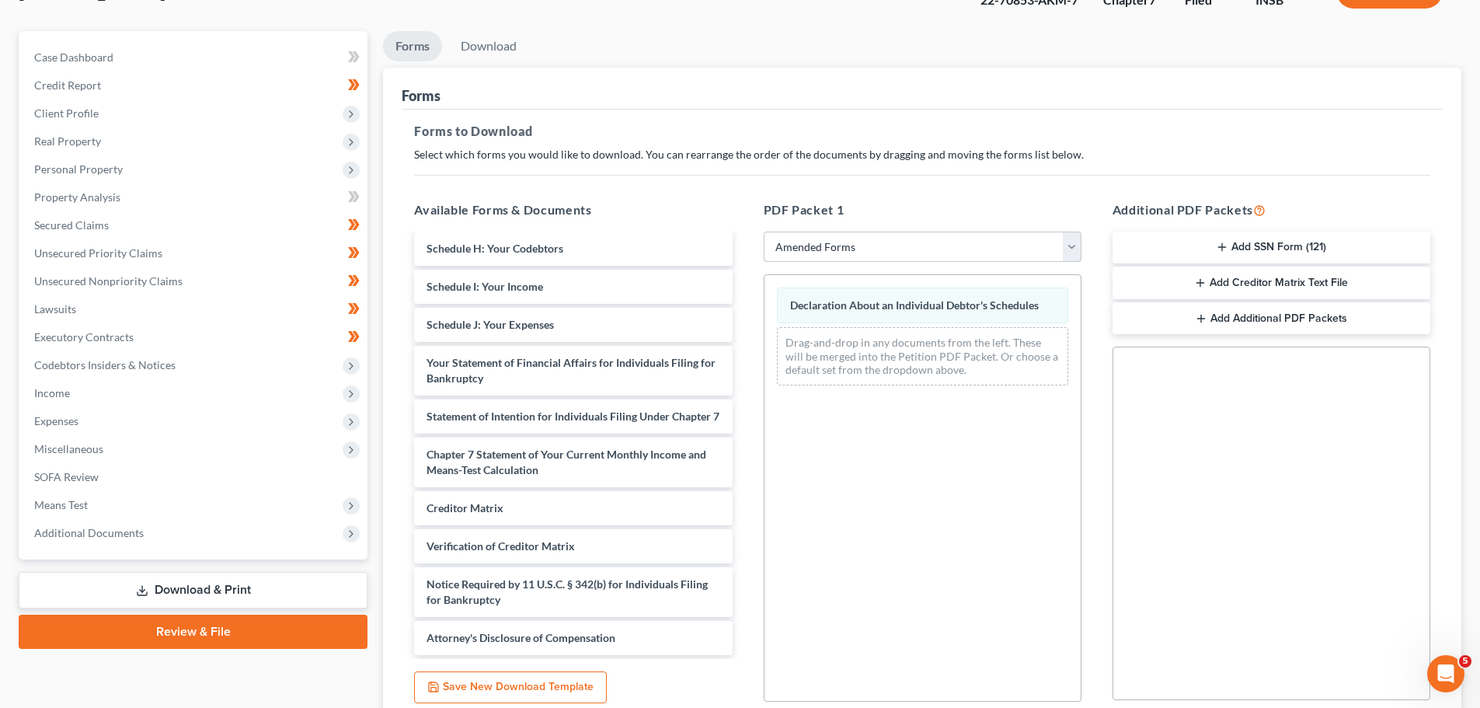
click at [832, 243] on select "Choose Default Petition PDF Packet Complete Bankruptcy Petition (all forms and …" at bounding box center [923, 247] width 318 height 31
click at [100, 528] on span "Additional Documents" at bounding box center [89, 532] width 110 height 13
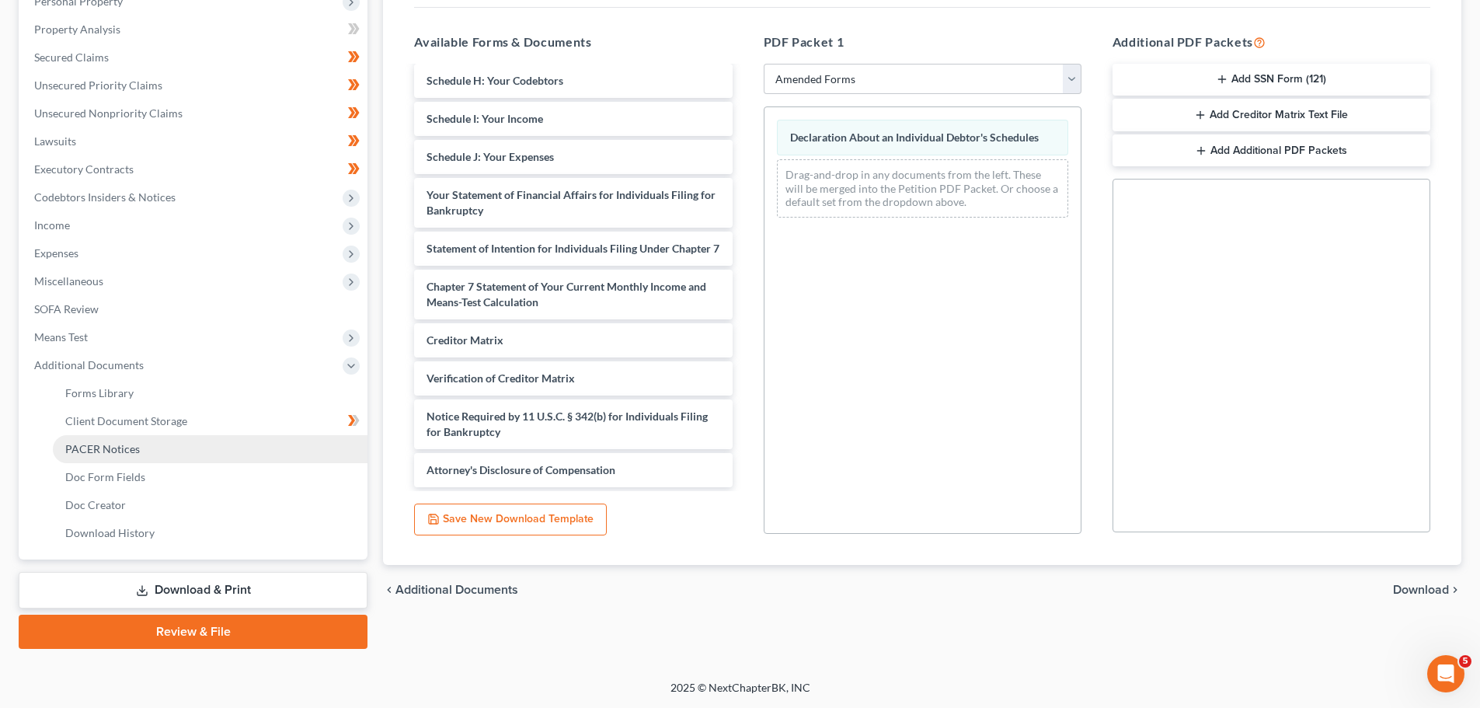
click at [164, 454] on link "PACER Notices" at bounding box center [210, 449] width 315 height 28
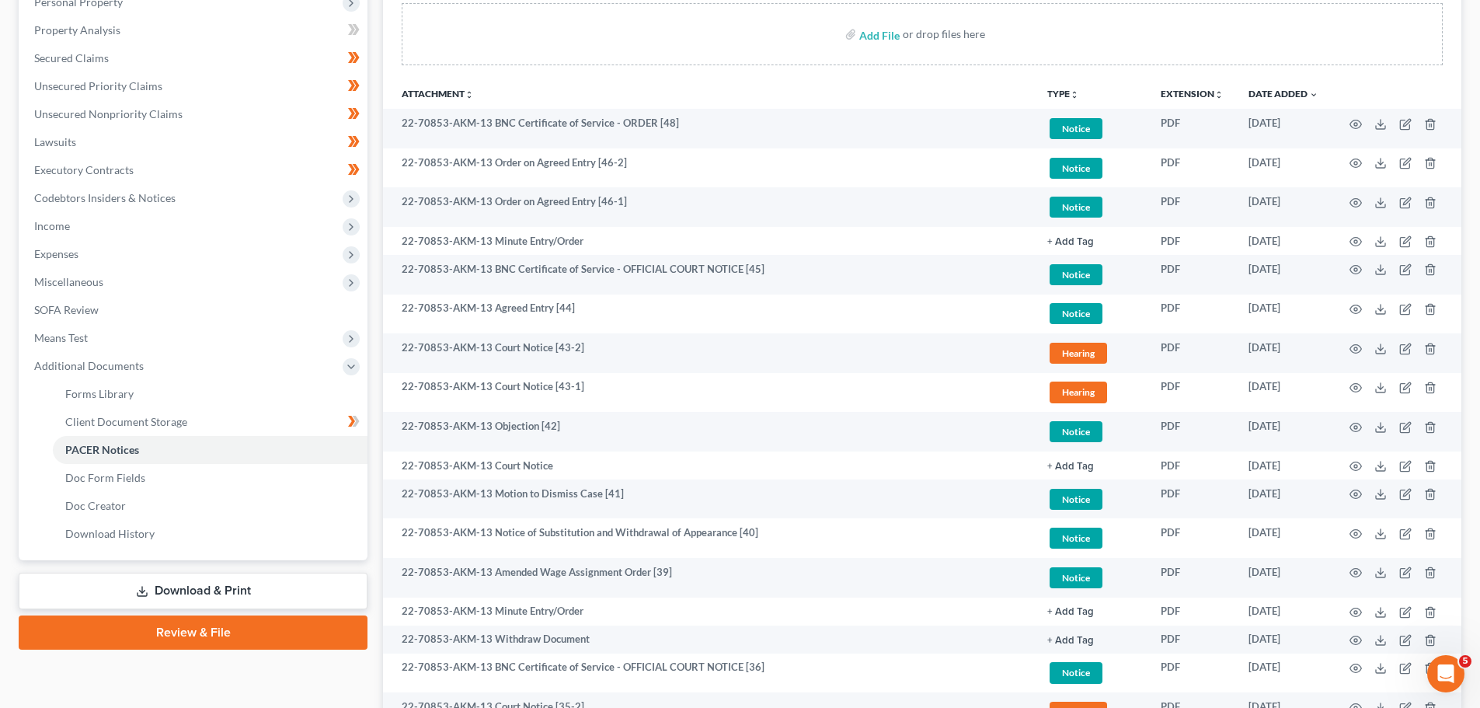
click at [197, 590] on link "Download & Print" at bounding box center [193, 591] width 349 height 37
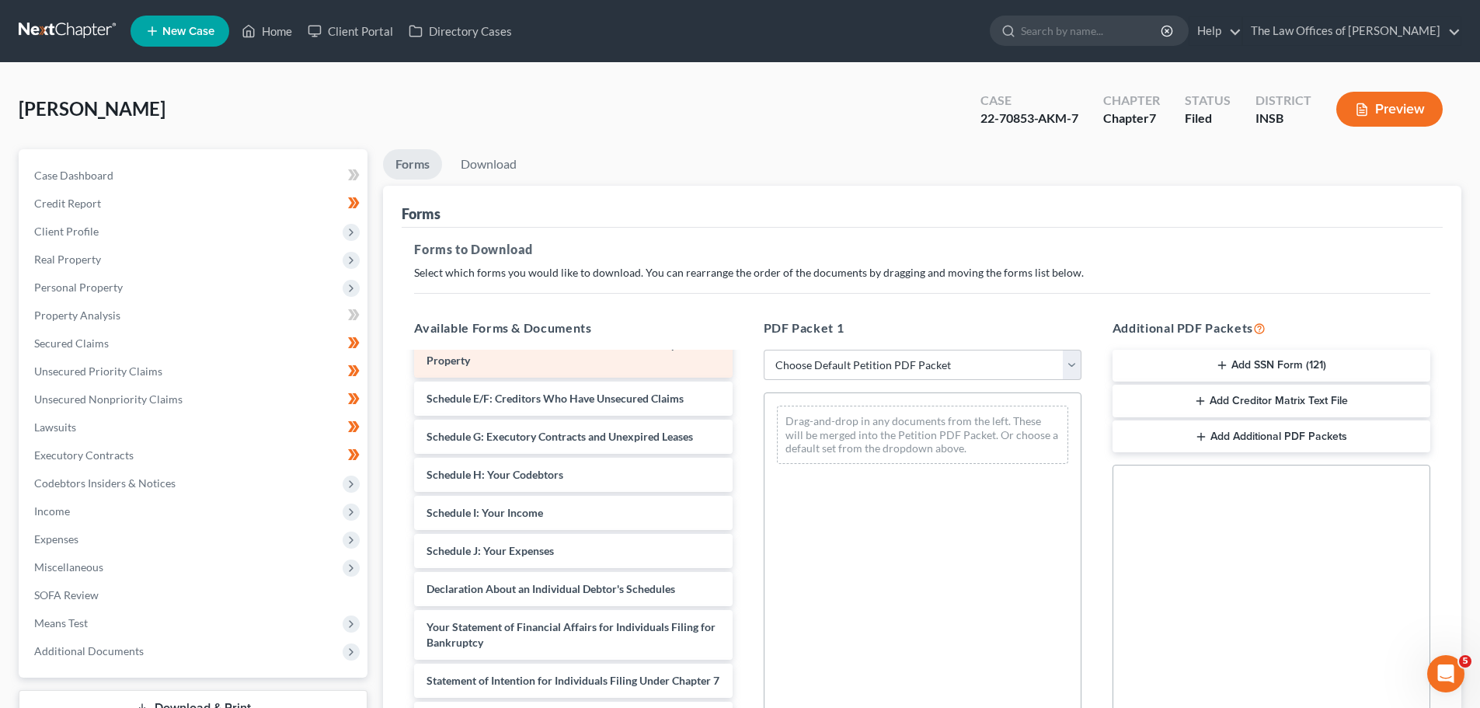
scroll to position [413, 0]
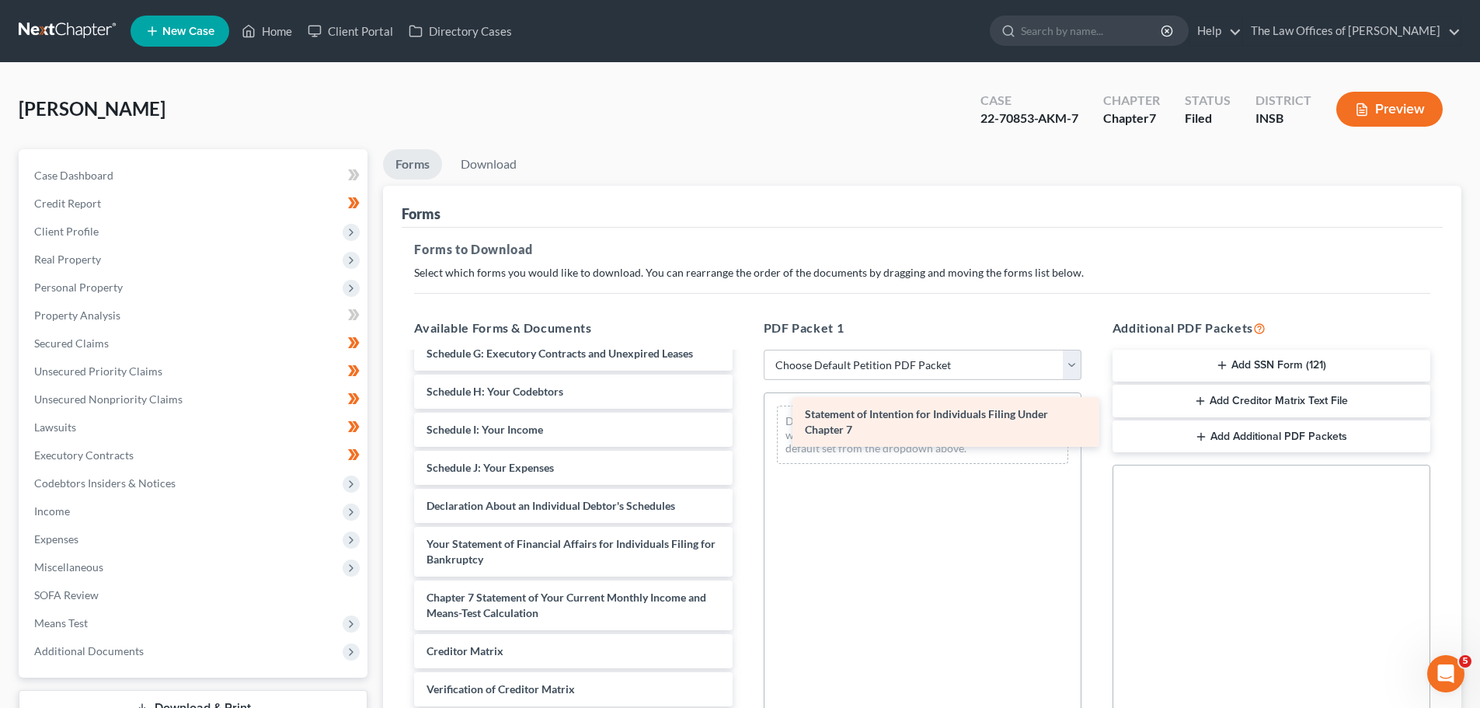
drag, startPoint x: 511, startPoint y: 596, endPoint x: 888, endPoint y: 413, distance: 419.2
click at [744, 413] on div "Statement of Intention for Individuals Filing Under Chapter 7 Rights & Responsi…" at bounding box center [573, 369] width 343 height 858
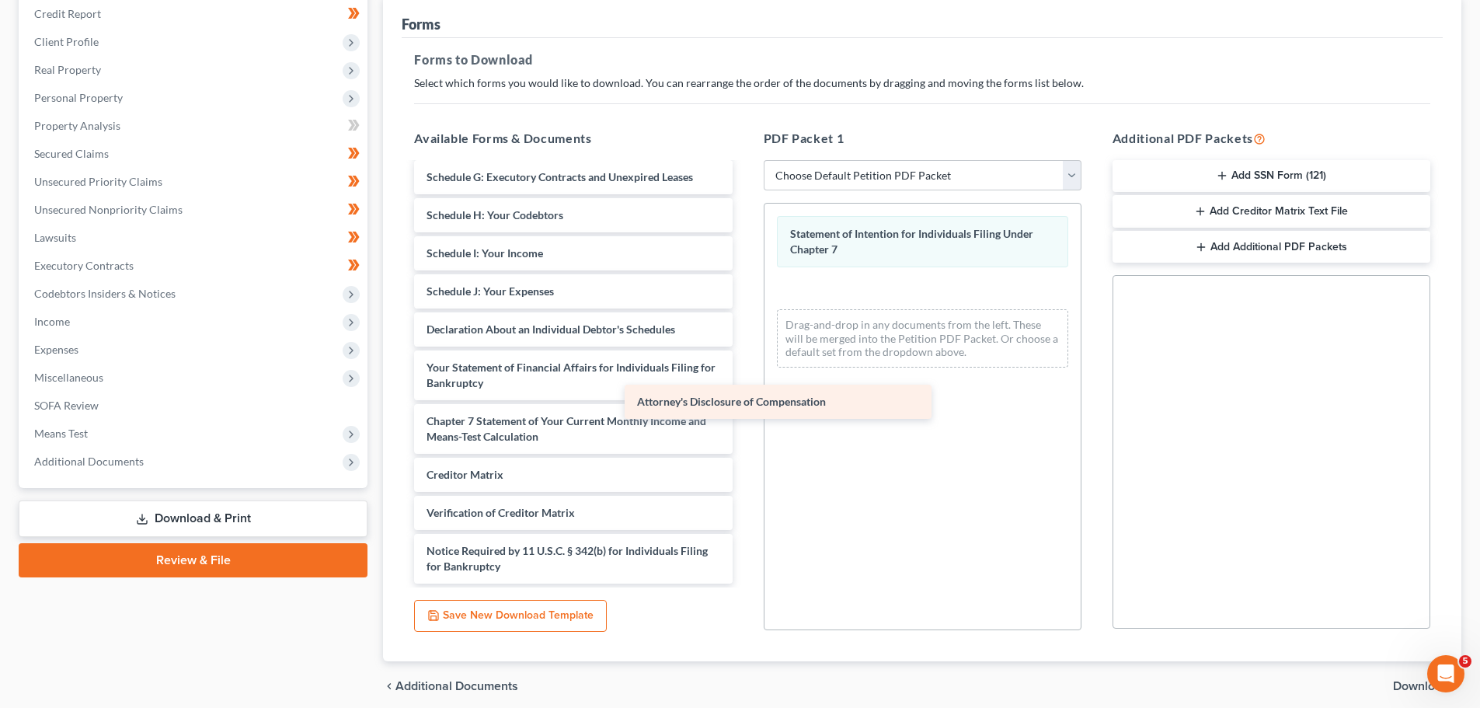
scroll to position [400, 0]
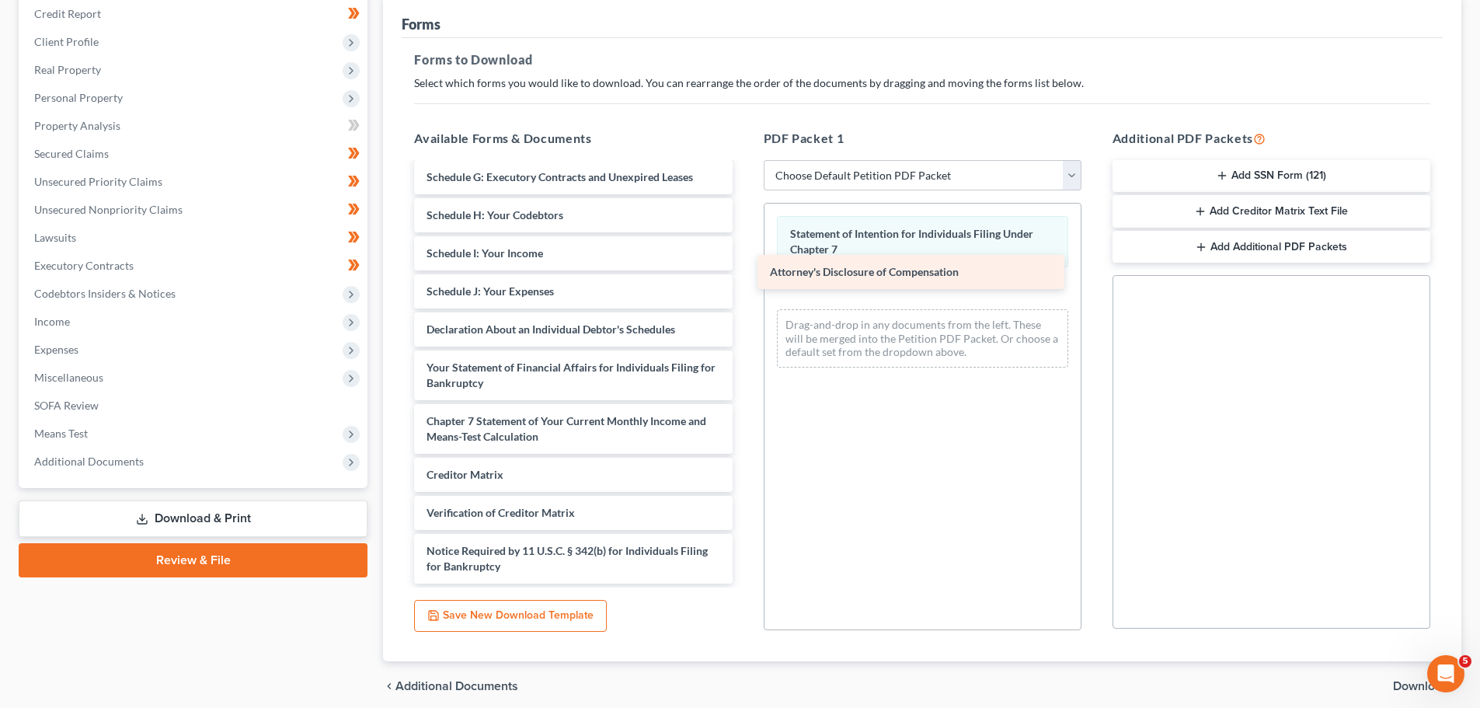
drag, startPoint x: 574, startPoint y: 567, endPoint x: 922, endPoint y: 281, distance: 449.5
click at [744, 281] on div "Attorney's Disclosure of Compensation Rights & Responsibilities Form-pdf Plan-p…" at bounding box center [573, 174] width 343 height 820
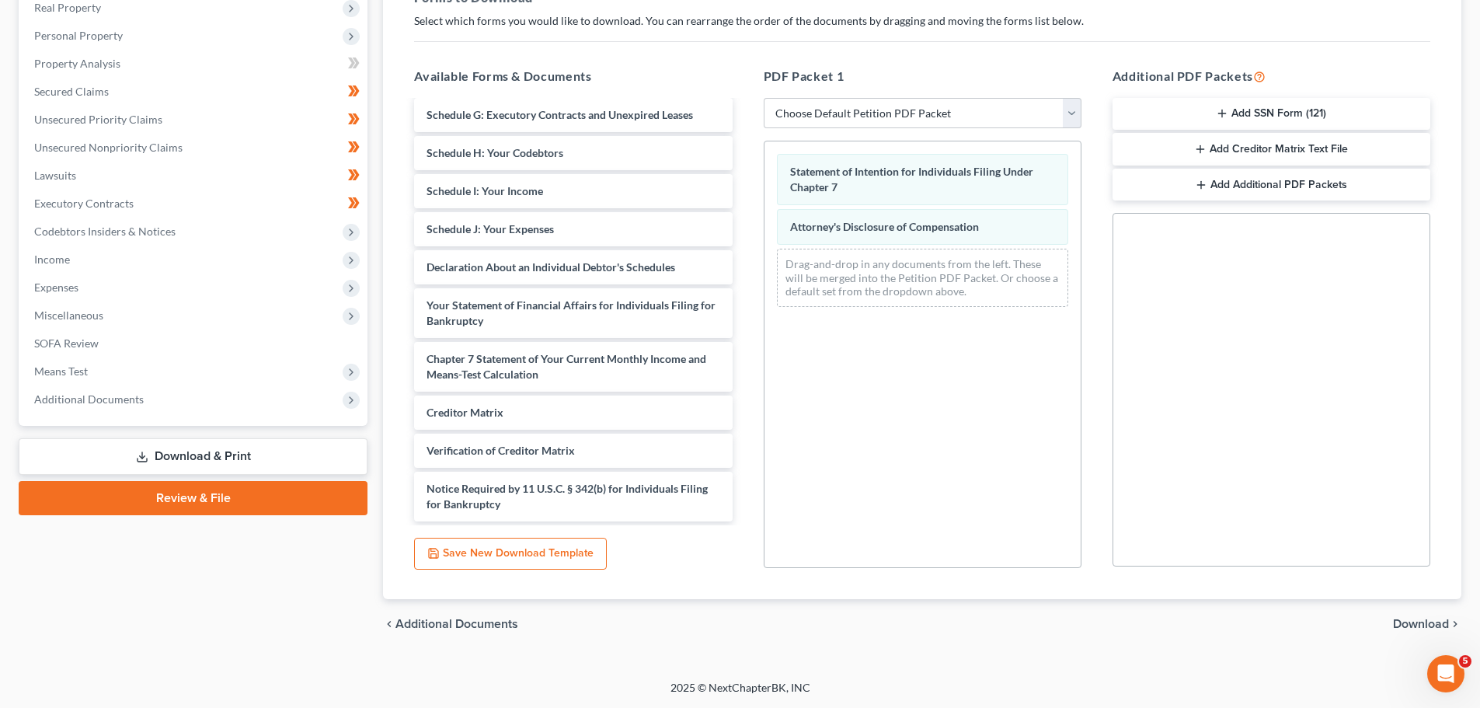
click at [1443, 618] on span "Download" at bounding box center [1421, 624] width 56 height 12
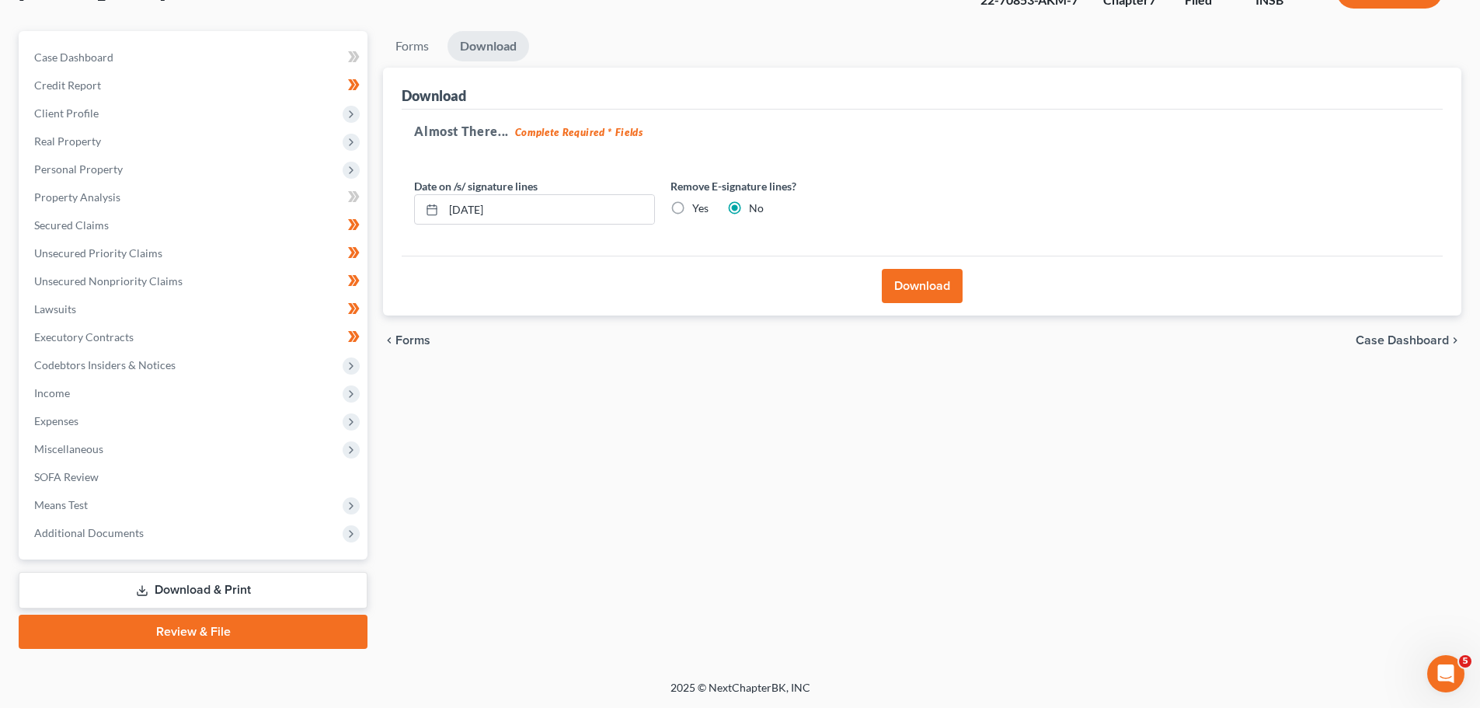
scroll to position [118, 0]
click at [692, 202] on label "Yes" at bounding box center [700, 208] width 16 height 16
click at [699, 202] on input "Yes" at bounding box center [704, 205] width 10 height 10
radio input "true"
radio input "false"
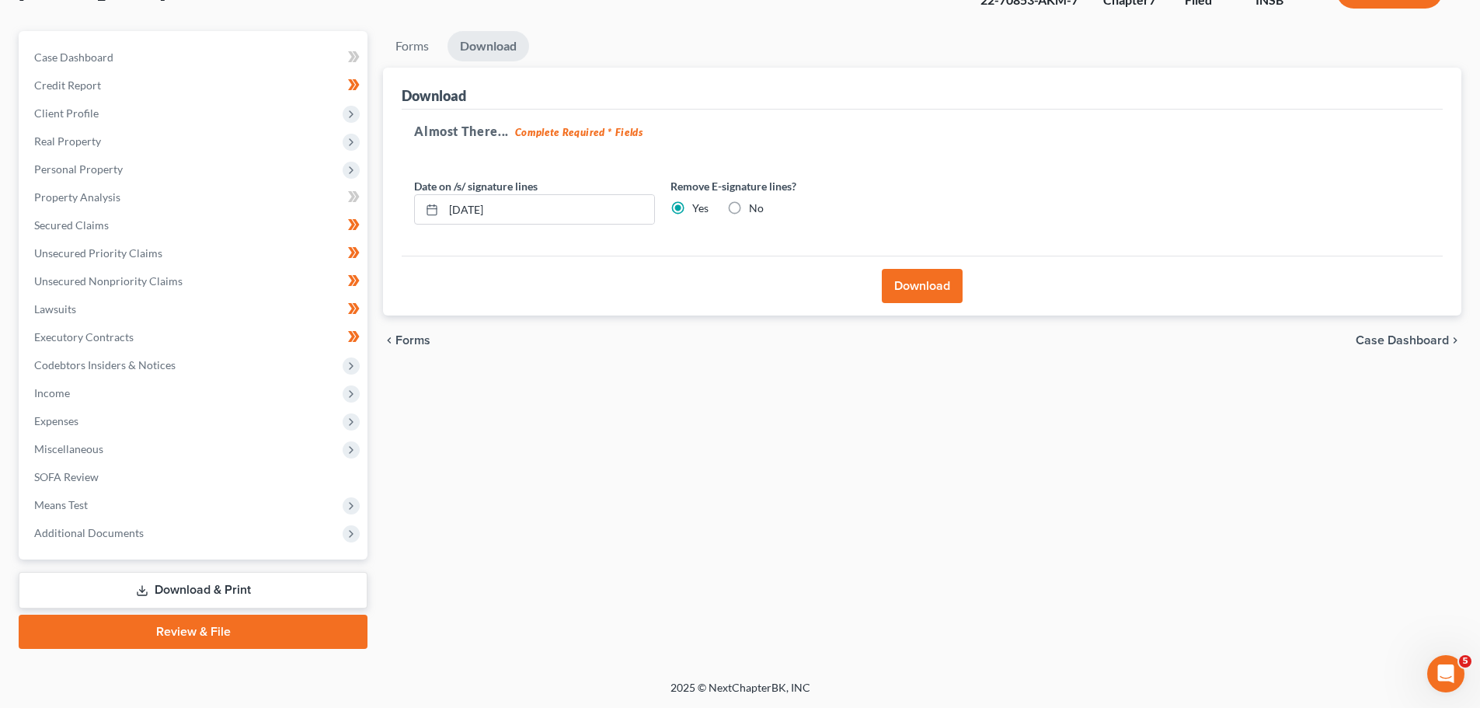
click at [935, 302] on button "Download" at bounding box center [922, 286] width 81 height 34
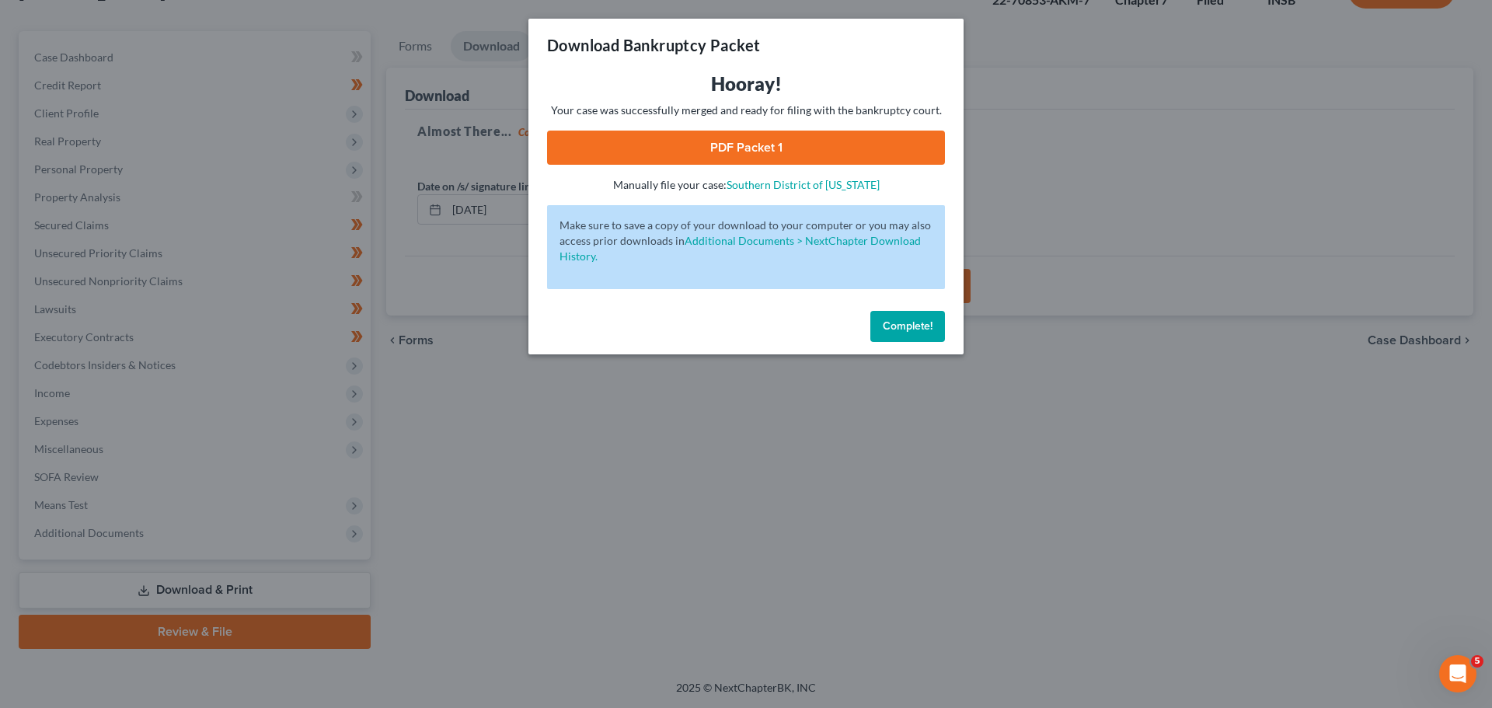
click at [691, 145] on link "PDF Packet 1" at bounding box center [746, 148] width 398 height 34
click at [905, 323] on span "Complete!" at bounding box center [908, 325] width 50 height 13
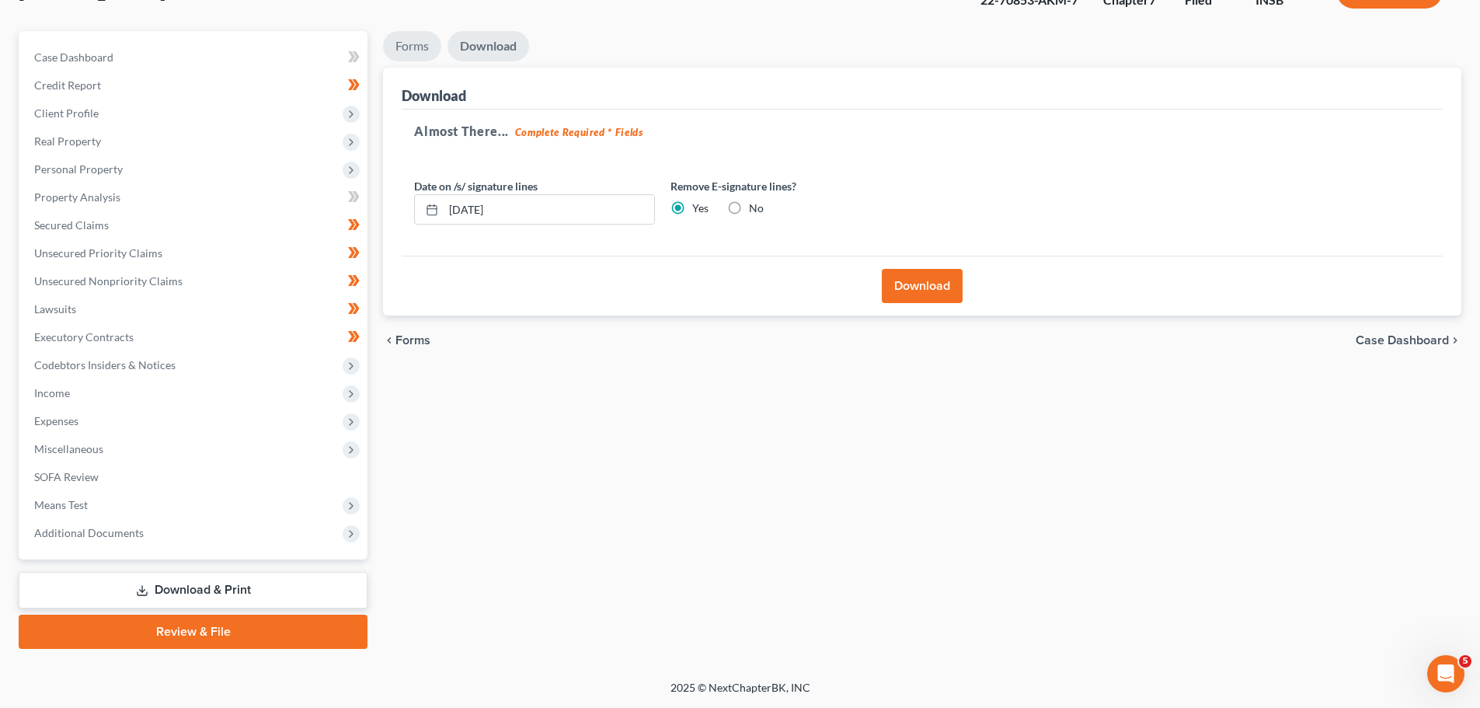
click at [431, 48] on link "Forms" at bounding box center [412, 46] width 58 height 30
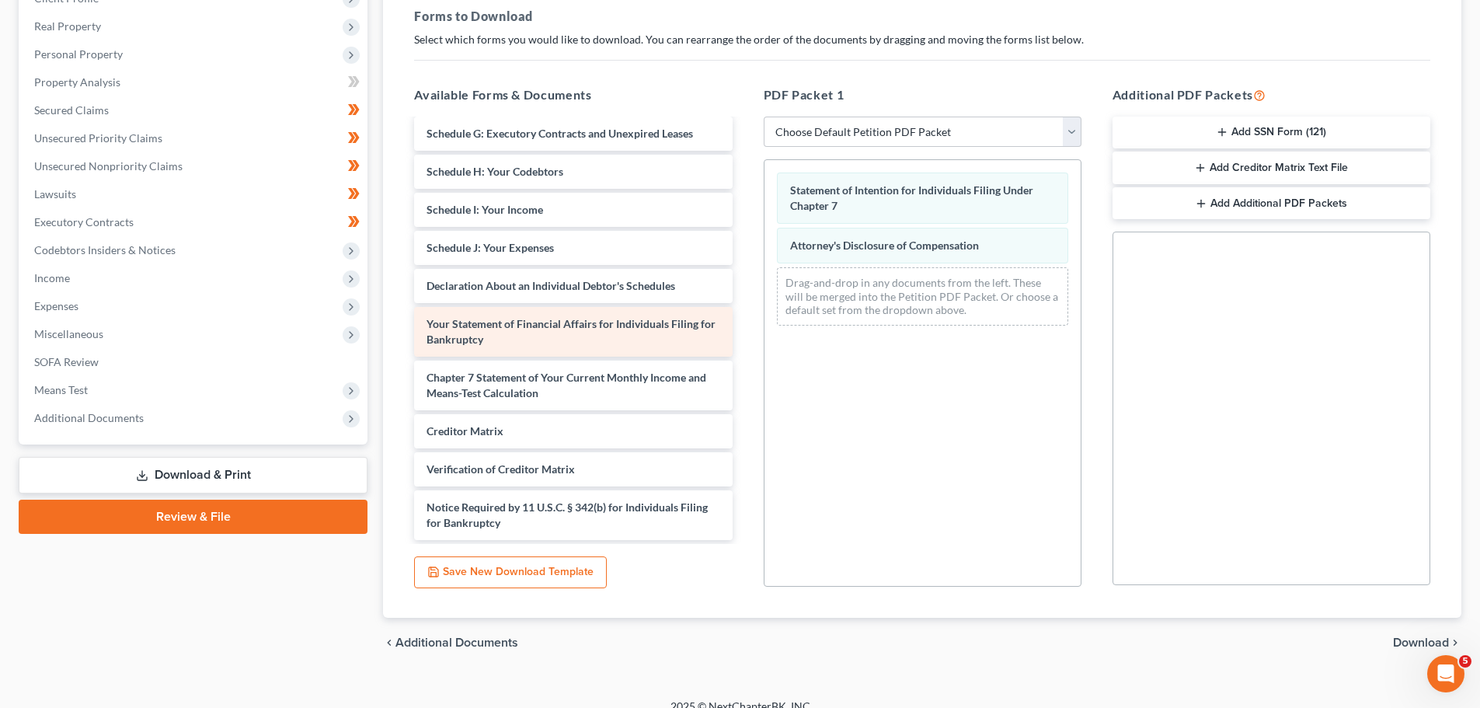
scroll to position [252, 0]
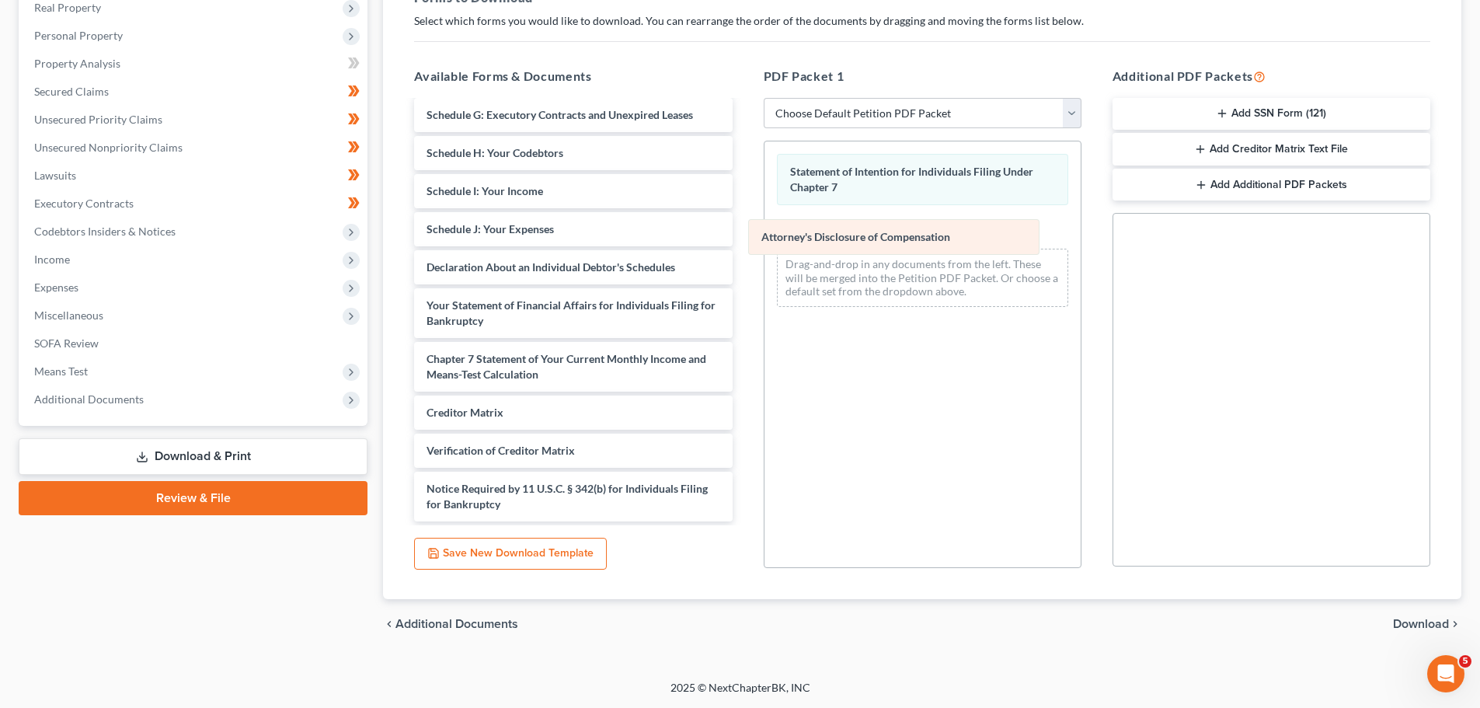
drag, startPoint x: 869, startPoint y: 232, endPoint x: 583, endPoint y: 397, distance: 330.0
click at [765, 319] on div "Attorney's Disclosure of Compensation Statement of Intention for Individuals Fi…" at bounding box center [923, 230] width 316 height 178
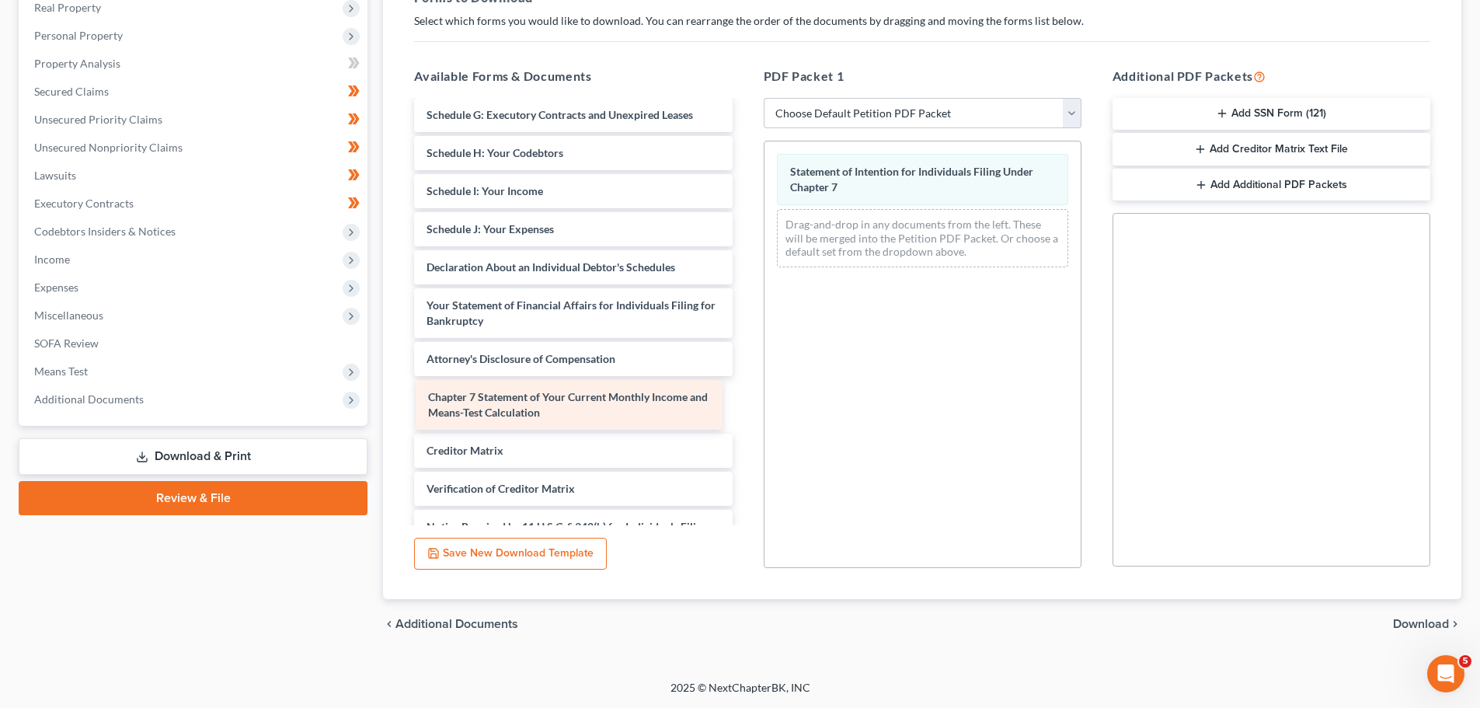
scroll to position [385, 0]
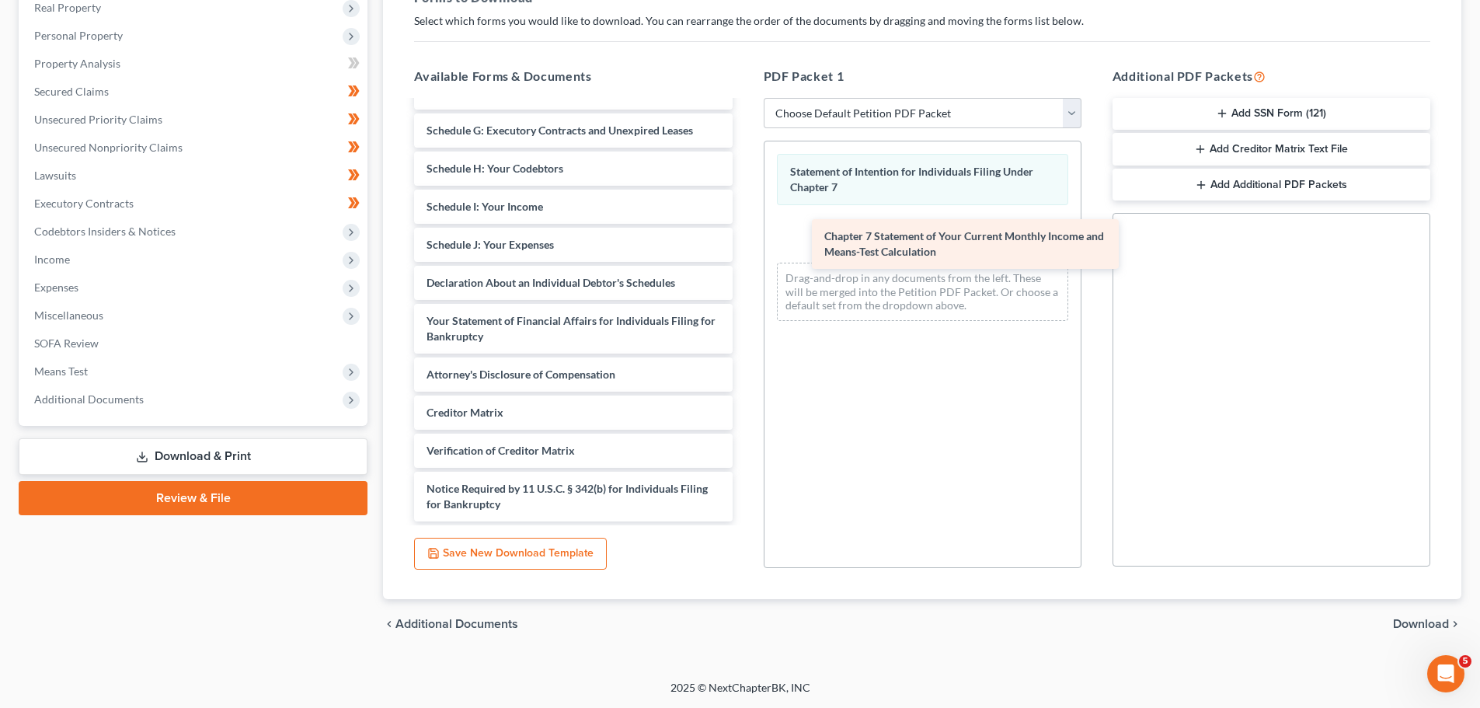
drag, startPoint x: 520, startPoint y: 414, endPoint x: 917, endPoint y: 253, distance: 428.5
click at [744, 253] on div "Chapter 7 Statement of Your Current Monthly Income and Means-Test Calculation R…" at bounding box center [573, 119] width 343 height 804
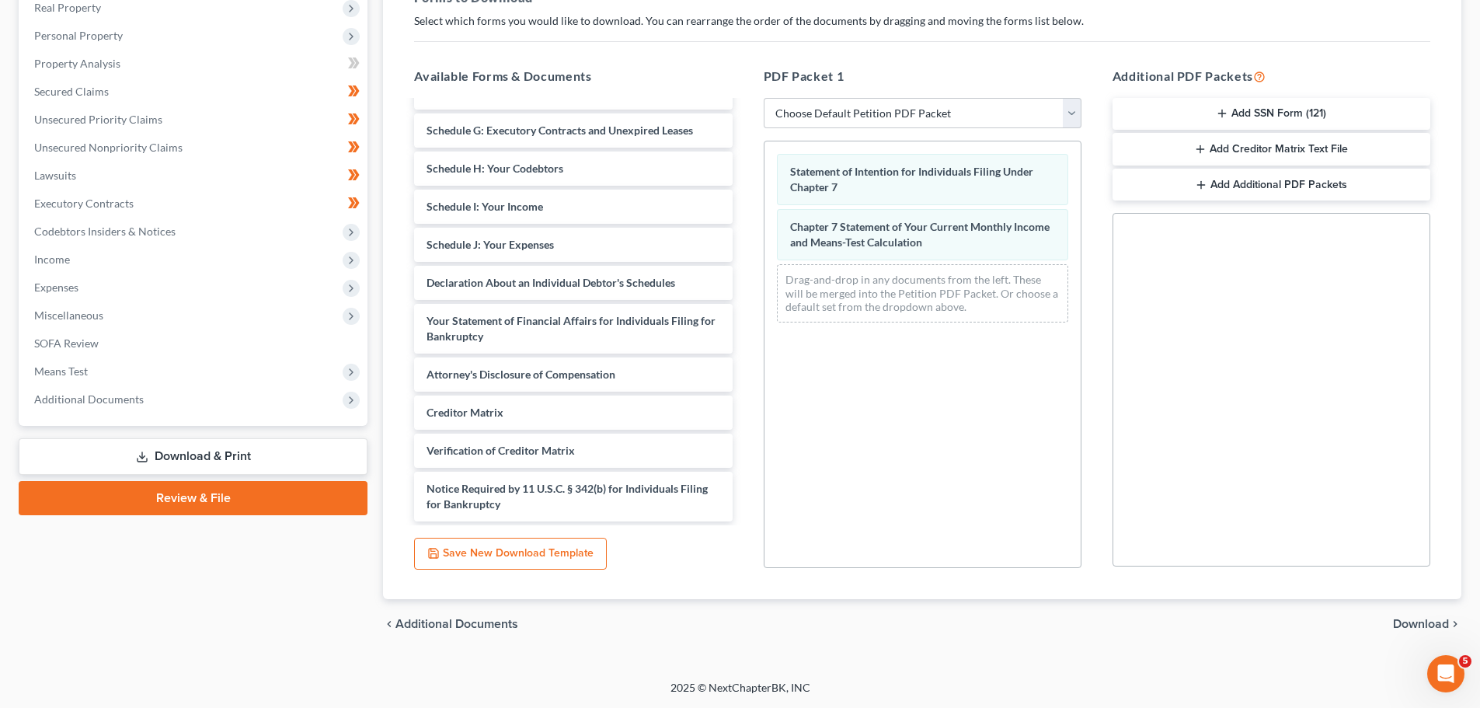
click at [1421, 619] on span "Download" at bounding box center [1421, 624] width 56 height 12
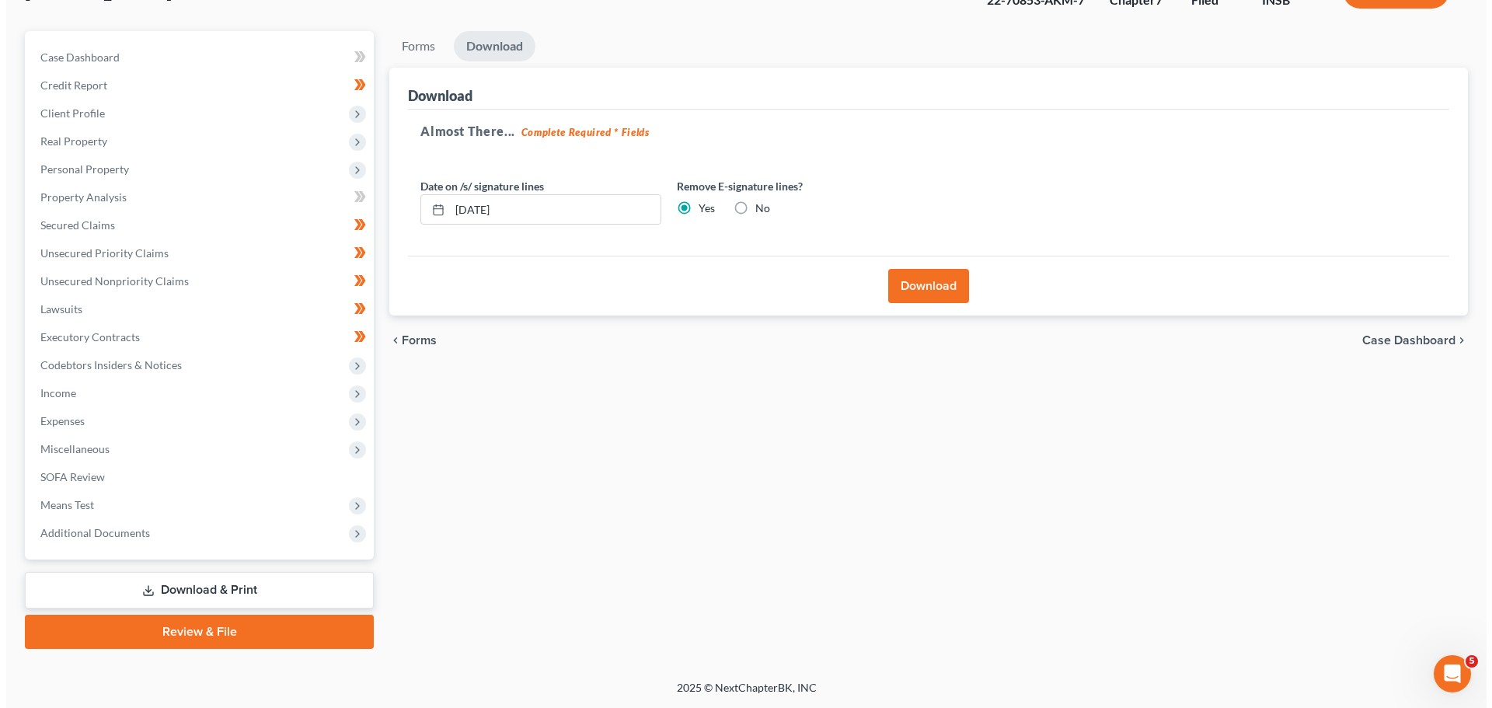
scroll to position [118, 0]
click at [894, 285] on button "Download" at bounding box center [922, 286] width 81 height 34
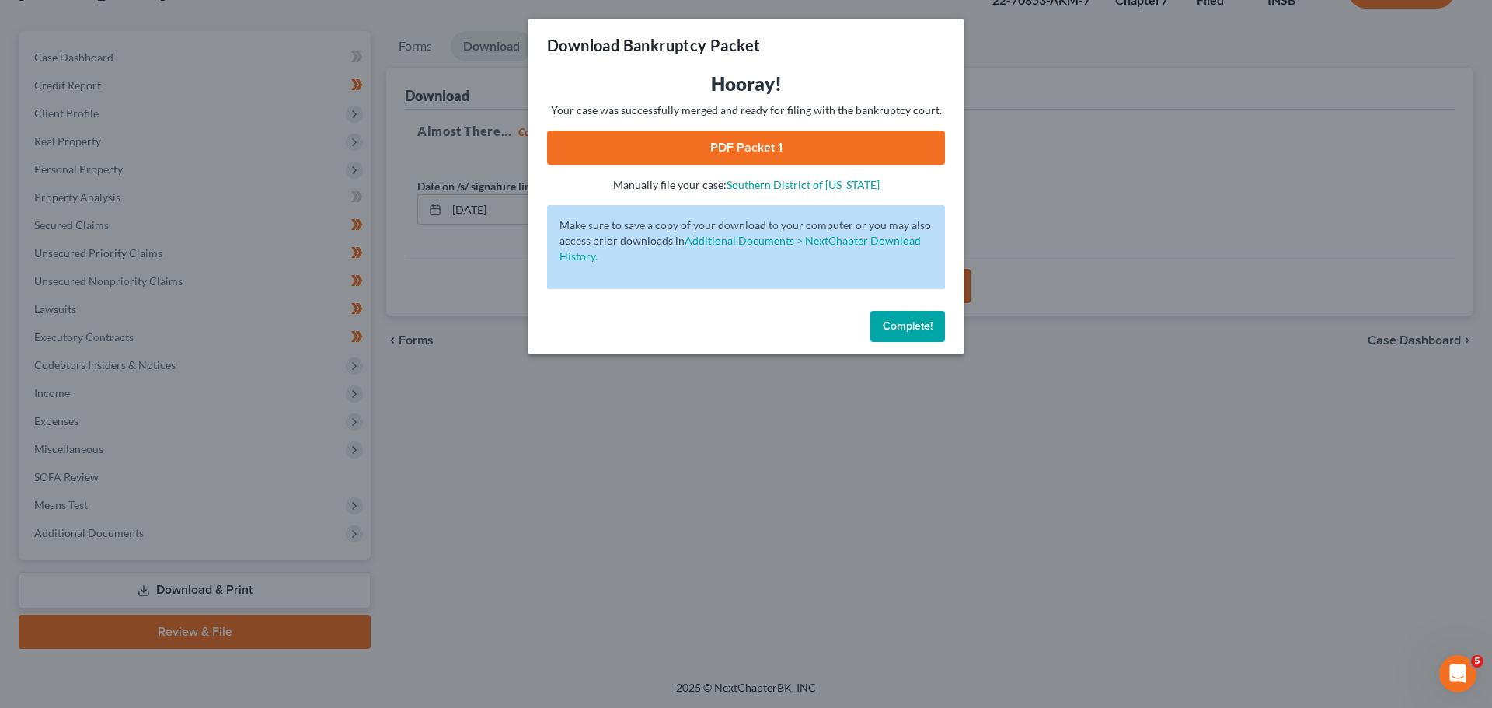
click at [795, 146] on link "PDF Packet 1" at bounding box center [746, 148] width 398 height 34
